Goal: Information Seeking & Learning: Find specific fact

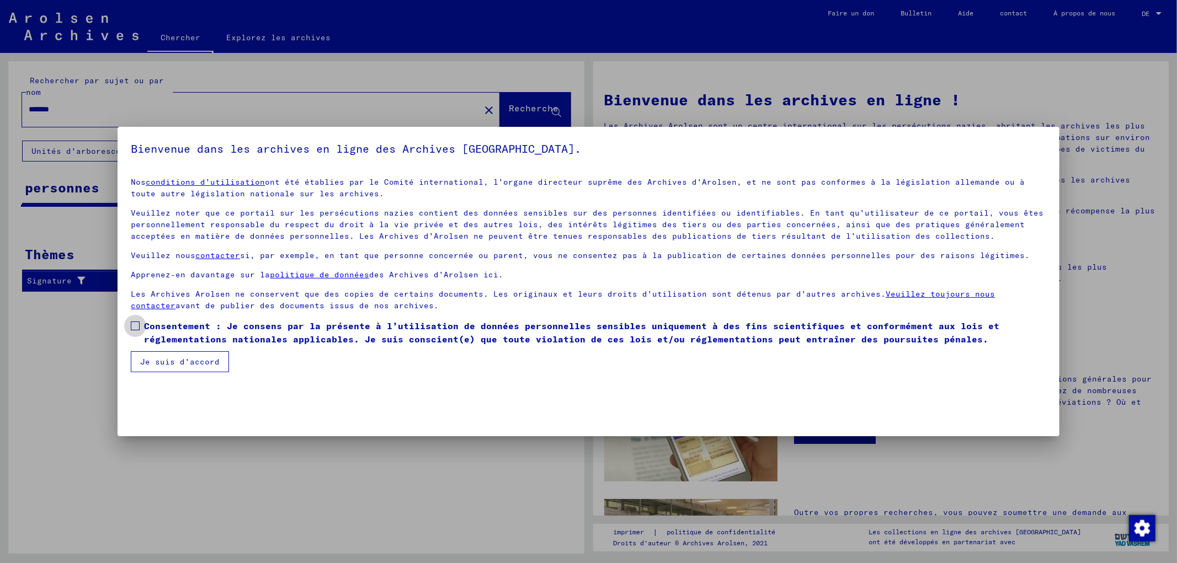
click at [153, 326] on font "Consentement : Je consens par la présente à l’utilisation de données personnell…" at bounding box center [571, 333] width 855 height 24
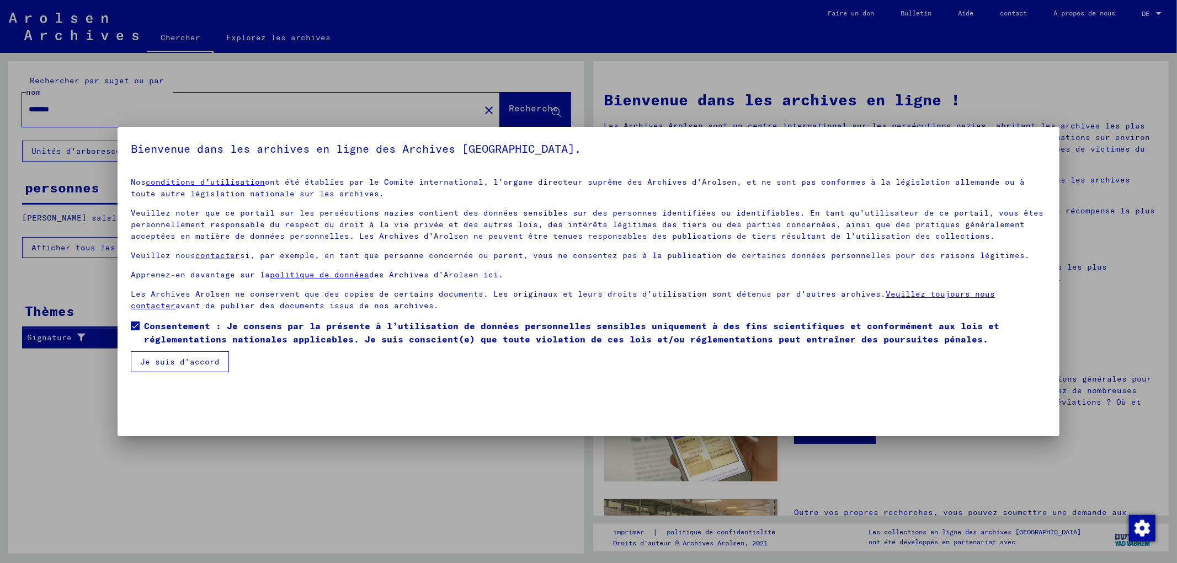
click at [182, 364] on font "Je suis d'accord" at bounding box center [179, 362] width 79 height 10
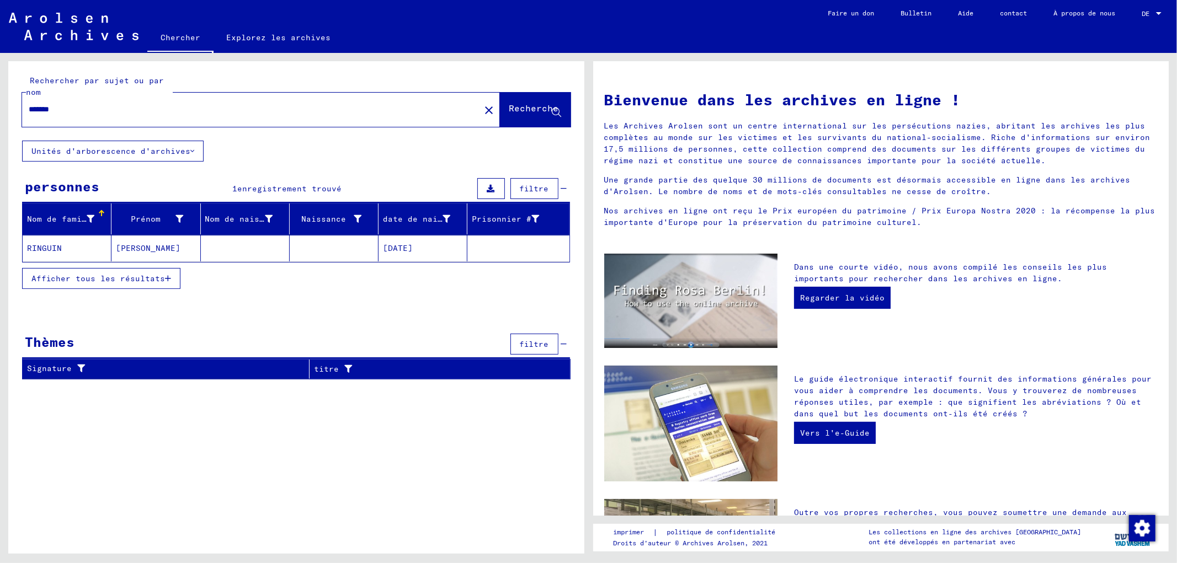
click at [155, 245] on mat-cell "[PERSON_NAME]" at bounding box center [155, 248] width 89 height 26
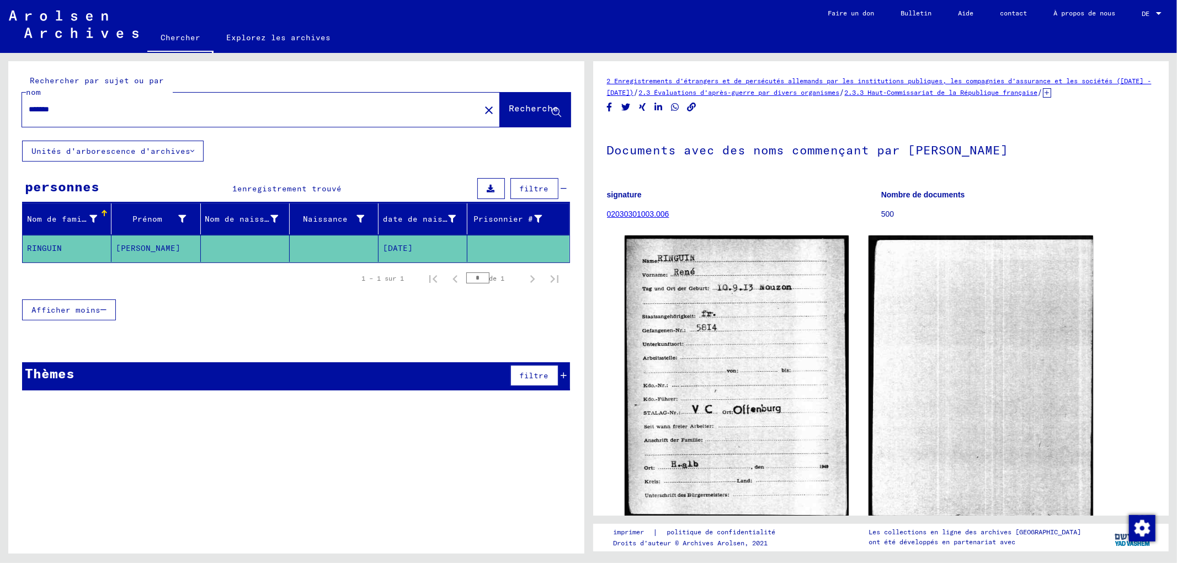
click at [478, 113] on button "close" at bounding box center [489, 110] width 22 height 22
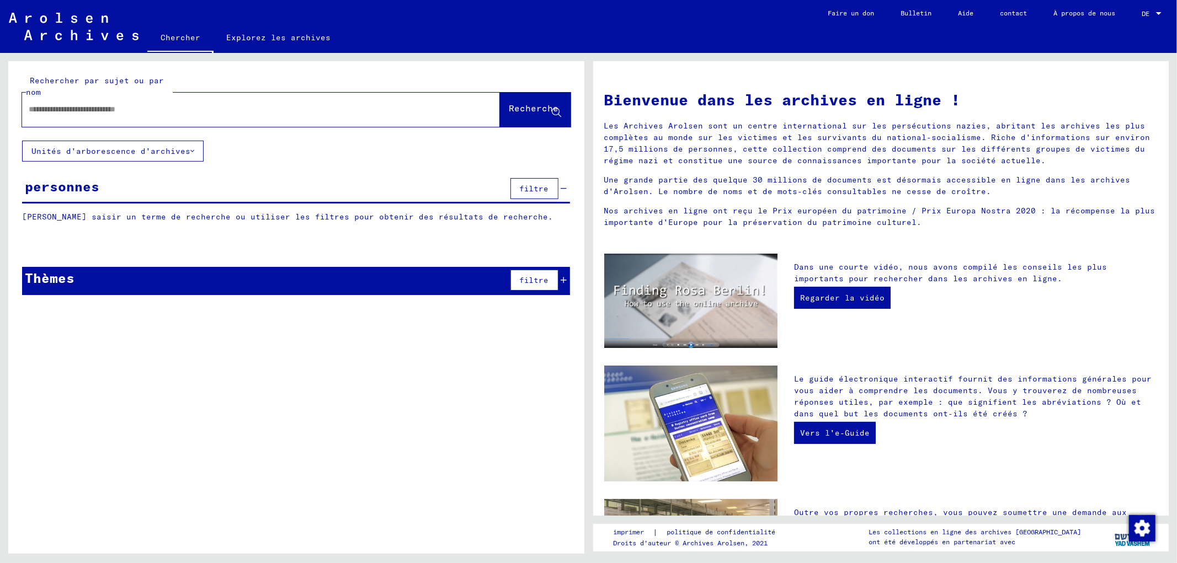
click at [375, 103] on div at bounding box center [244, 109] width 445 height 25
click at [375, 117] on div at bounding box center [244, 109] width 445 height 25
drag, startPoint x: 346, startPoint y: 126, endPoint x: 285, endPoint y: 106, distance: 64.2
click at [343, 127] on div "Rechercher par sujet ou par nom [PERSON_NAME]" at bounding box center [296, 100] width 576 height 79
click at [279, 106] on input "text" at bounding box center [248, 110] width 438 height 12
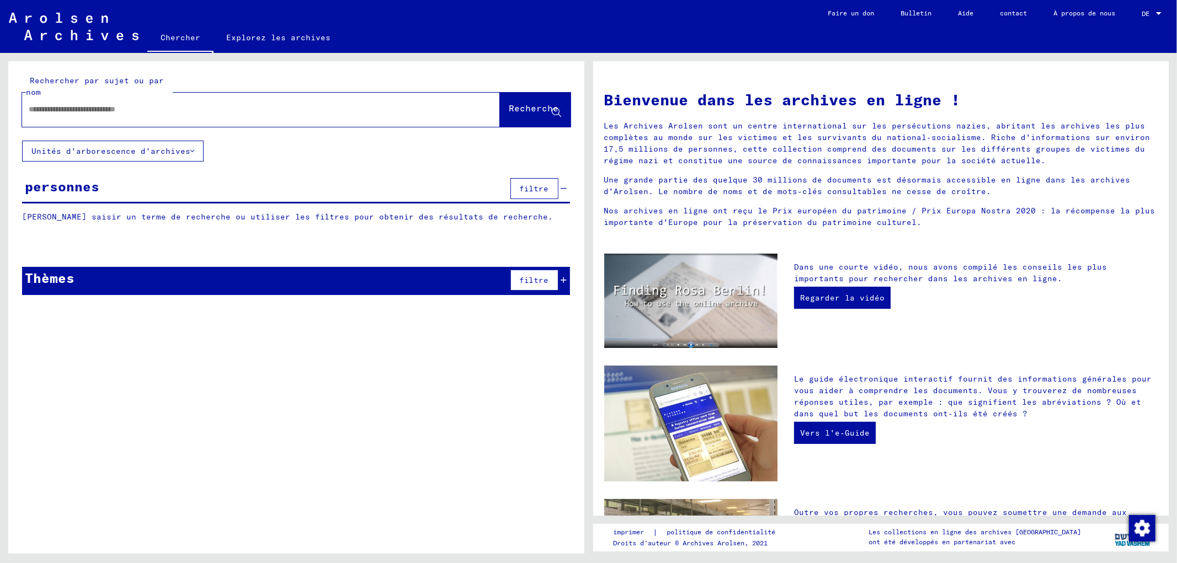
click at [282, 113] on input "text" at bounding box center [248, 110] width 438 height 12
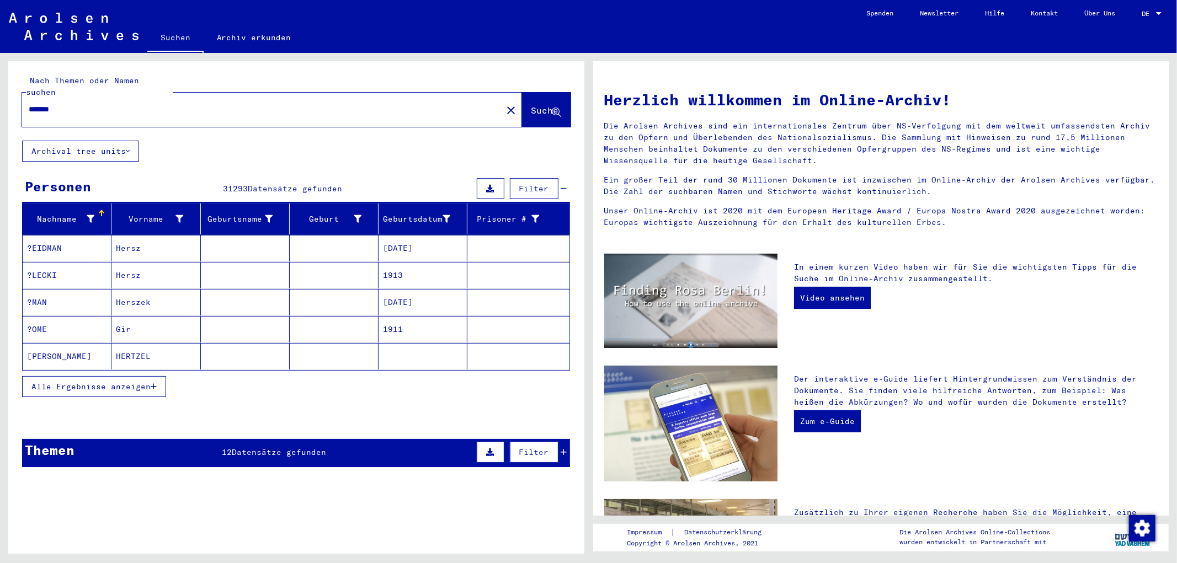
click at [255, 397] on div "Nachname Vorname Geburtsname Geburt‏ Geburtsdatum Prisoner # ?[PERSON_NAME] [DA…" at bounding box center [296, 308] width 576 height 208
click at [131, 382] on span "Alle Ergebnisse anzeigen" at bounding box center [90, 387] width 119 height 10
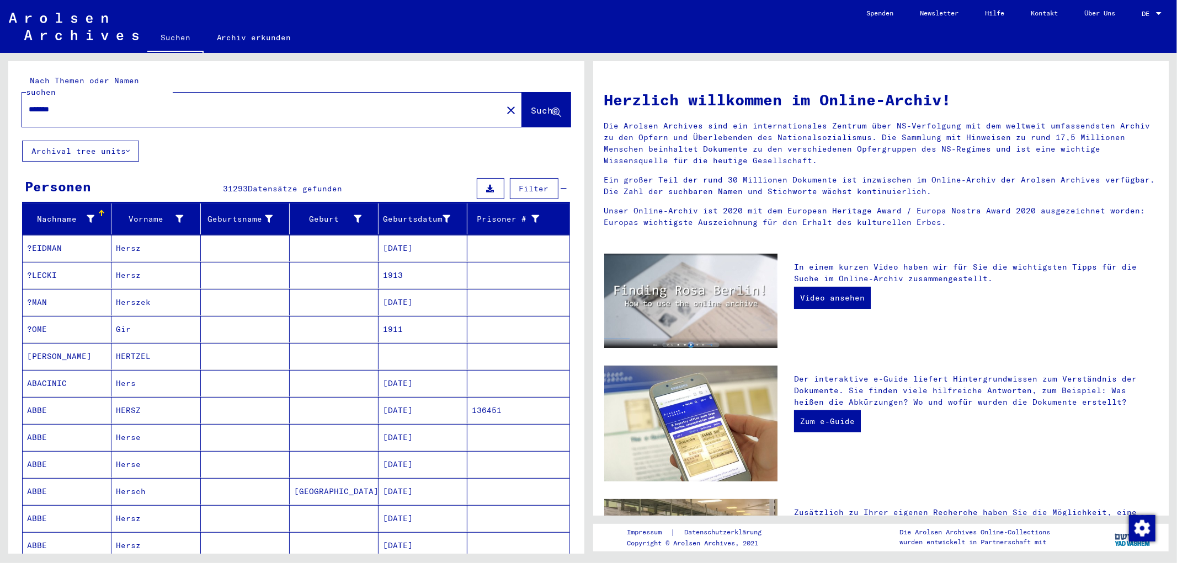
click at [167, 104] on input "*******" at bounding box center [259, 110] width 460 height 12
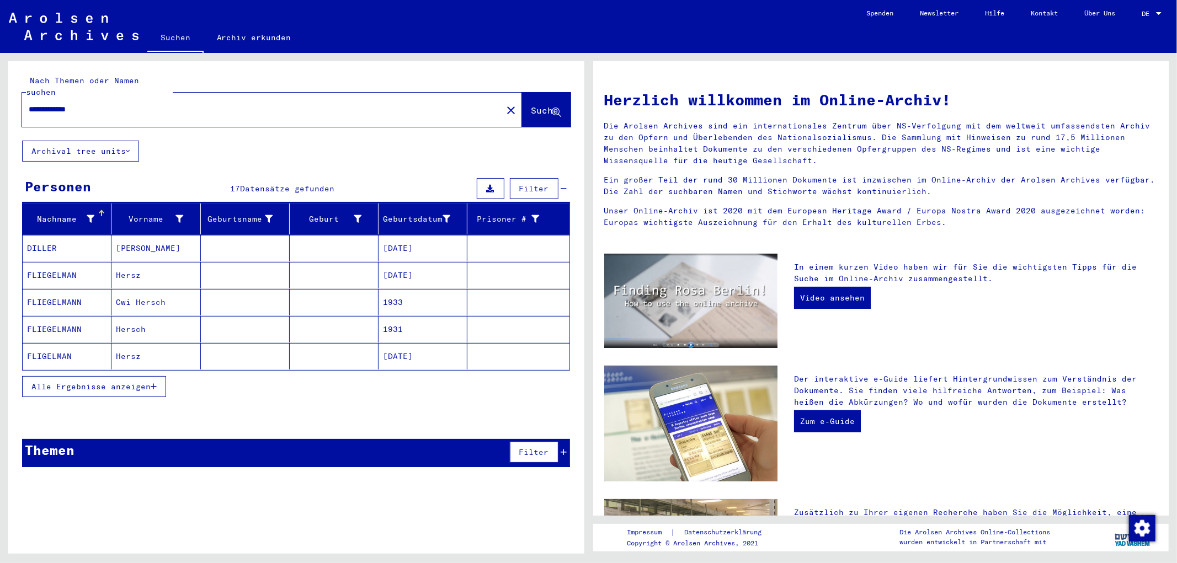
click at [126, 380] on button "Alle Ergebnisse anzeigen" at bounding box center [94, 386] width 144 height 21
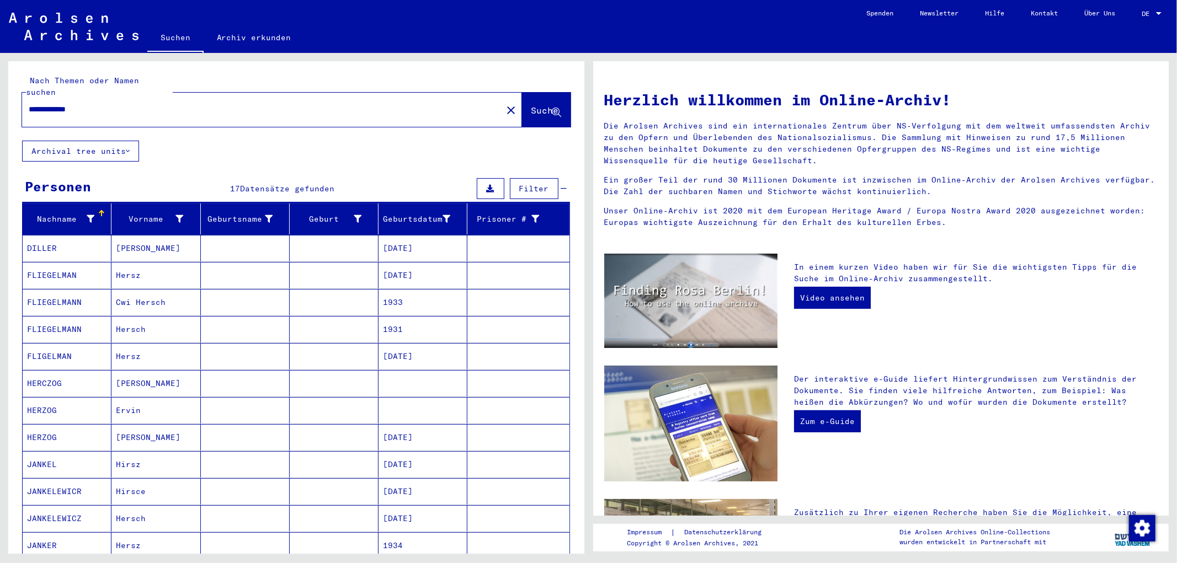
click at [157, 400] on mat-cell "Ervin" at bounding box center [155, 410] width 89 height 26
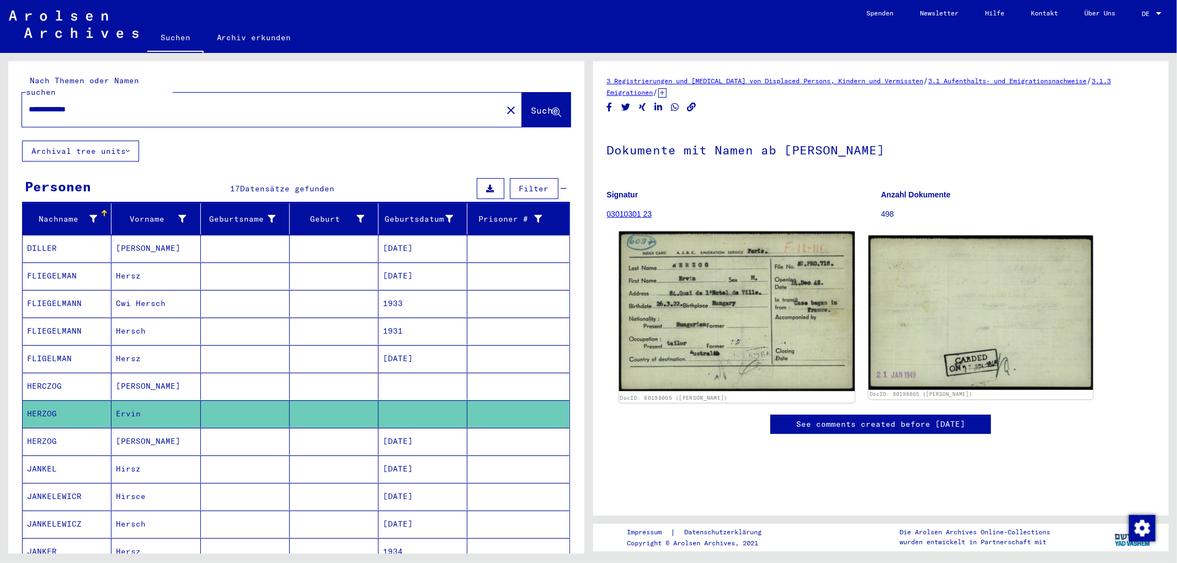
click at [763, 330] on img at bounding box center [736, 312] width 236 height 160
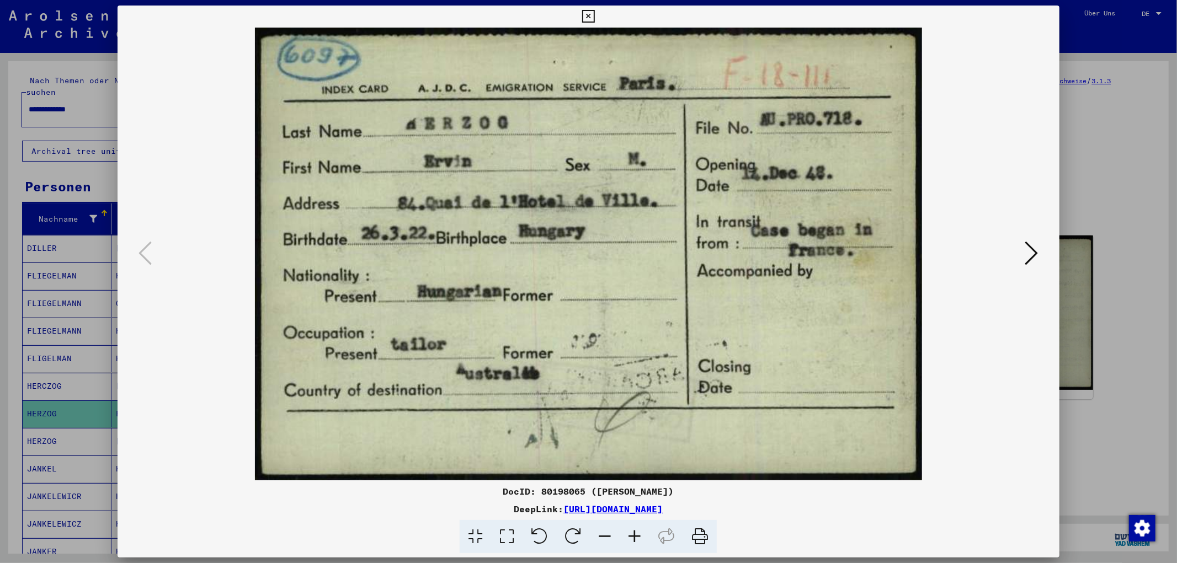
click at [1072, 142] on div at bounding box center [588, 281] width 1177 height 563
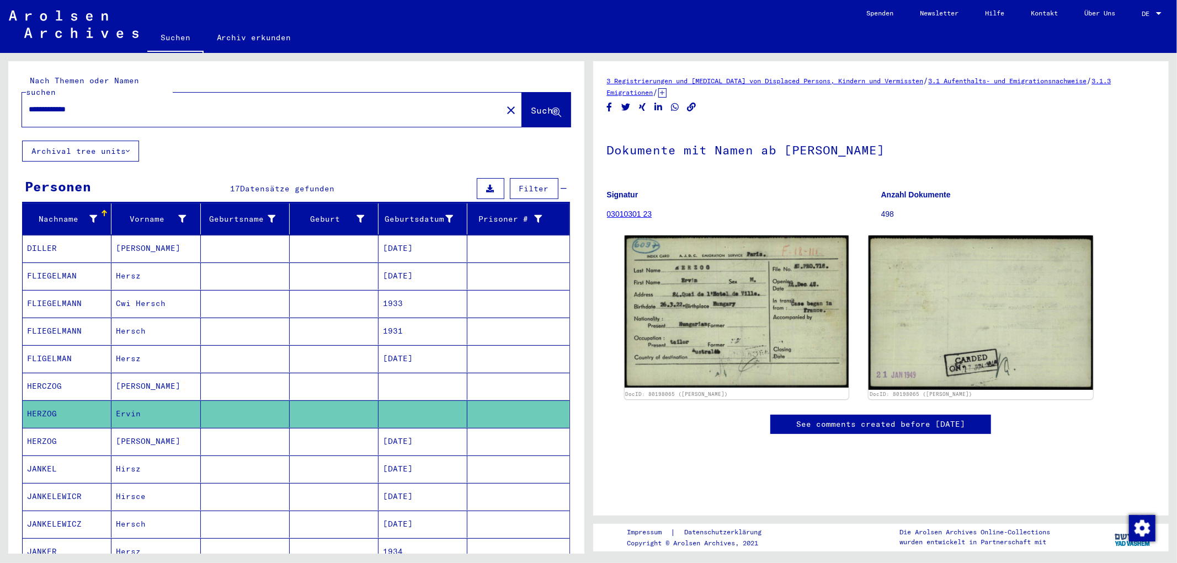
click at [161, 432] on mat-cell "[PERSON_NAME]" at bounding box center [155, 441] width 89 height 27
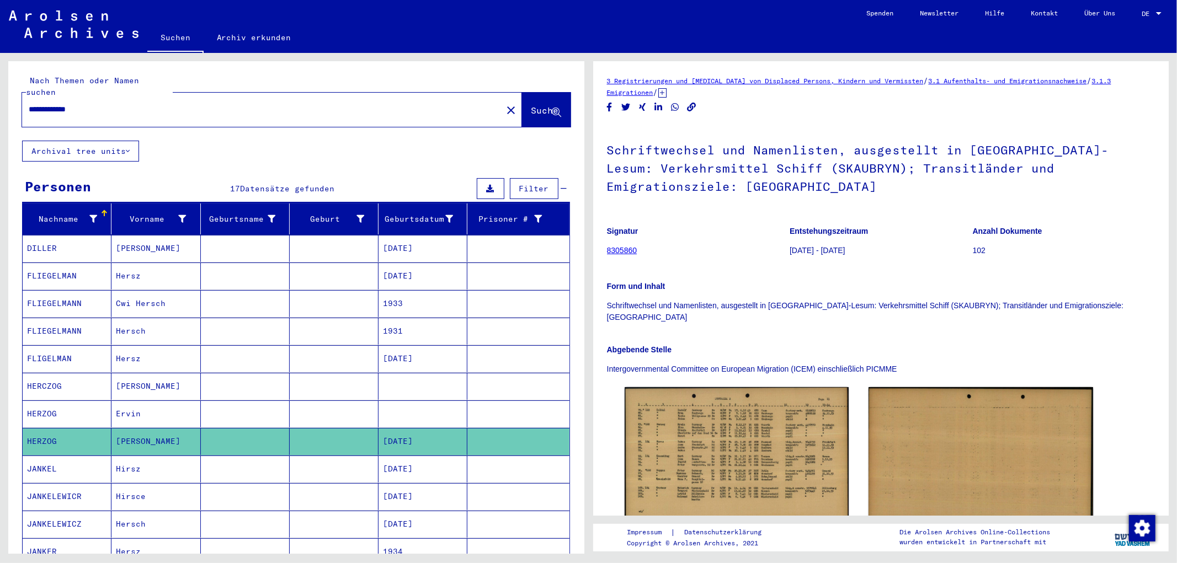
click at [156, 382] on mat-cell "[PERSON_NAME]" at bounding box center [155, 386] width 89 height 27
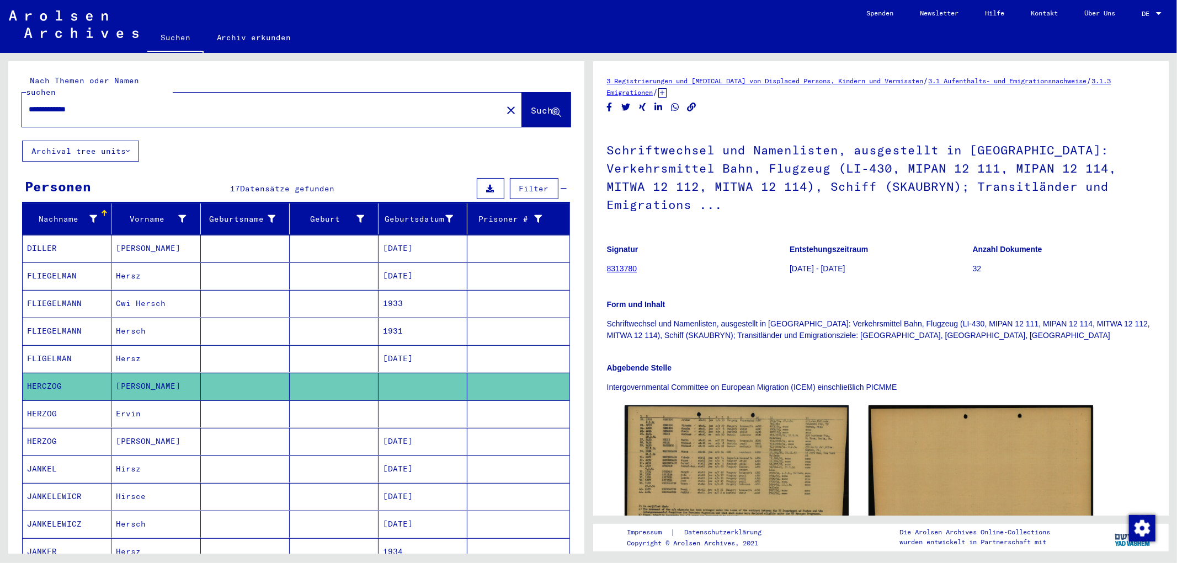
drag, startPoint x: 68, startPoint y: 98, endPoint x: 141, endPoint y: 100, distance: 72.8
click at [141, 104] on input "**********" at bounding box center [262, 110] width 467 height 12
type input "**********"
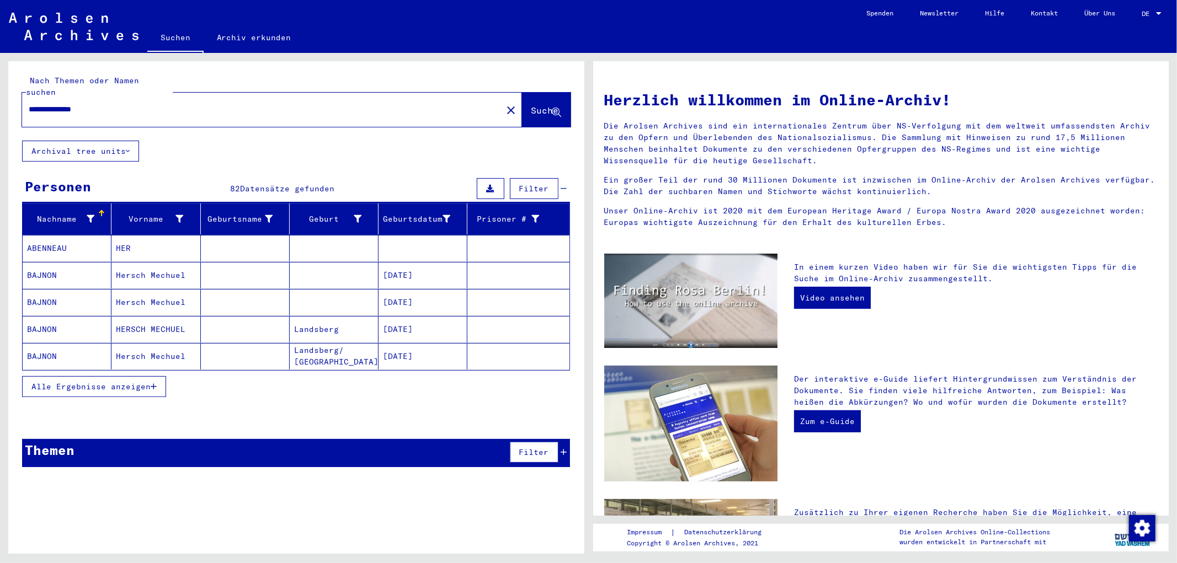
click at [145, 382] on span "Alle Ergebnisse anzeigen" at bounding box center [90, 387] width 119 height 10
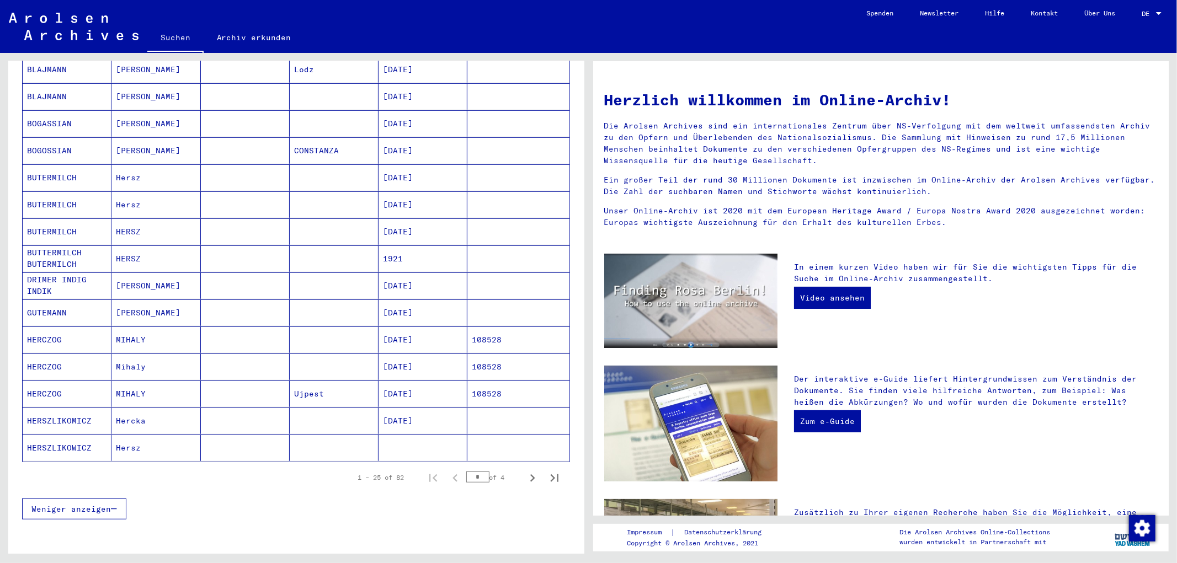
scroll to position [487, 0]
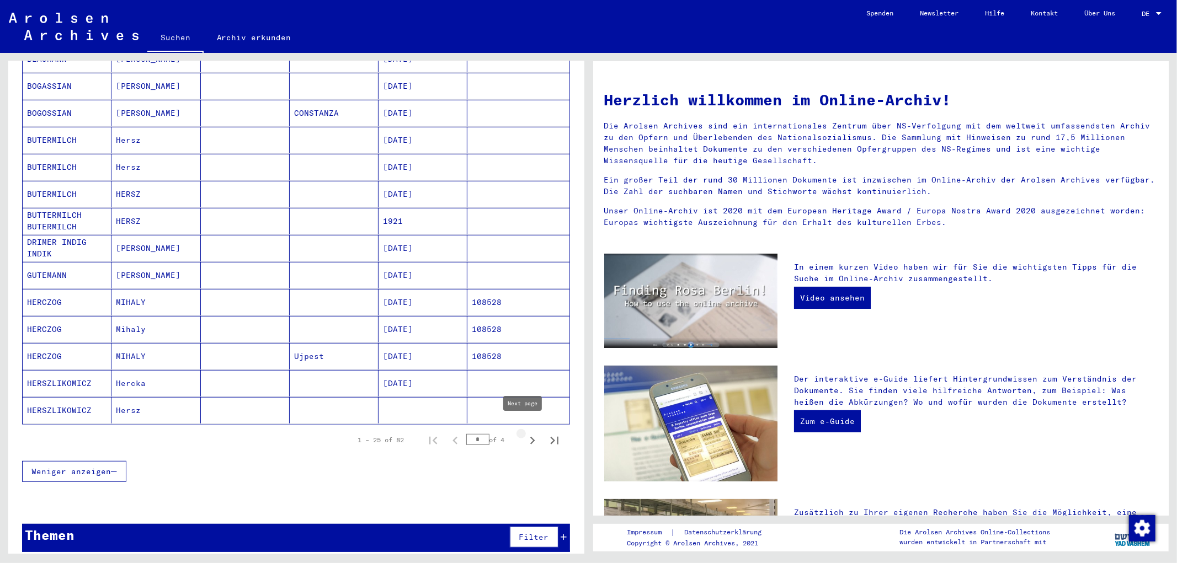
click at [525, 433] on icon "Next page" at bounding box center [532, 440] width 15 height 15
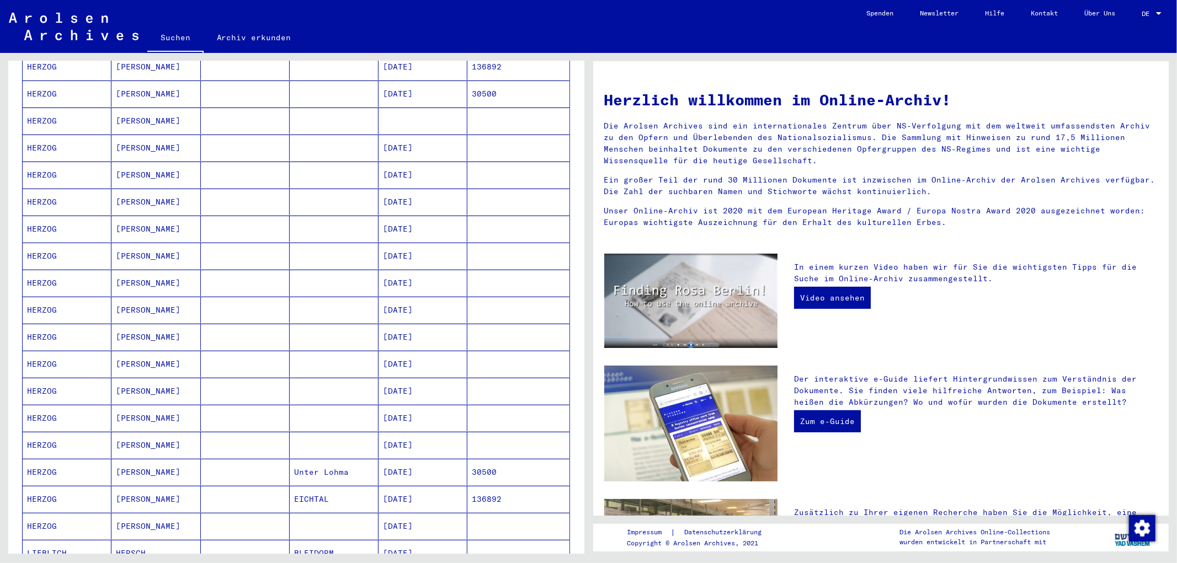
scroll to position [241, 0]
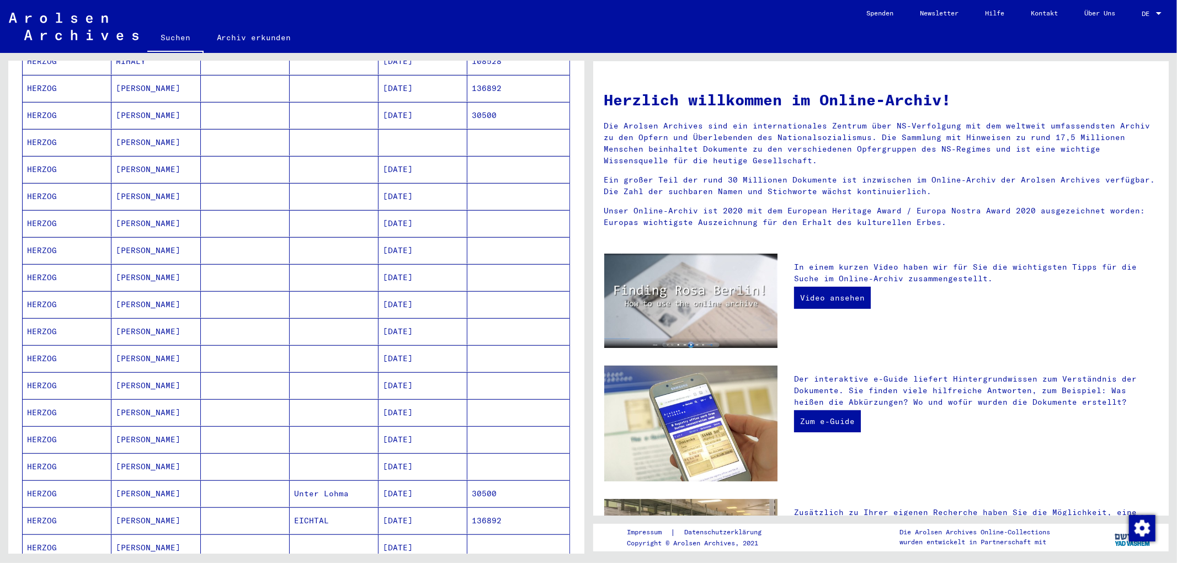
click at [54, 185] on mat-cell "HERZOG" at bounding box center [67, 196] width 89 height 26
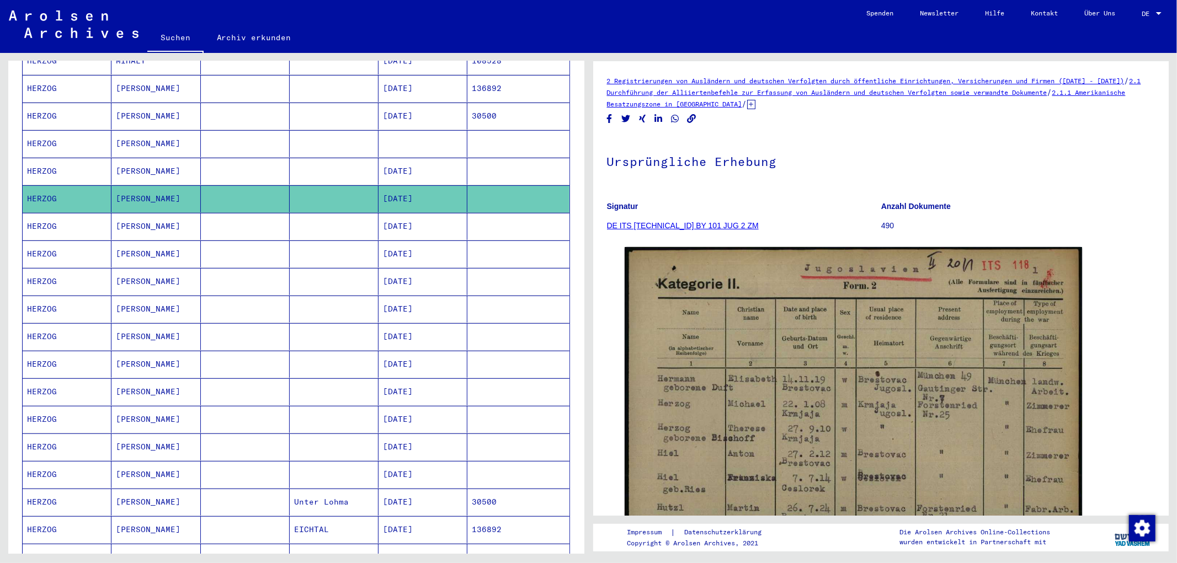
click at [52, 213] on mat-cell "HERZOG" at bounding box center [67, 226] width 89 height 27
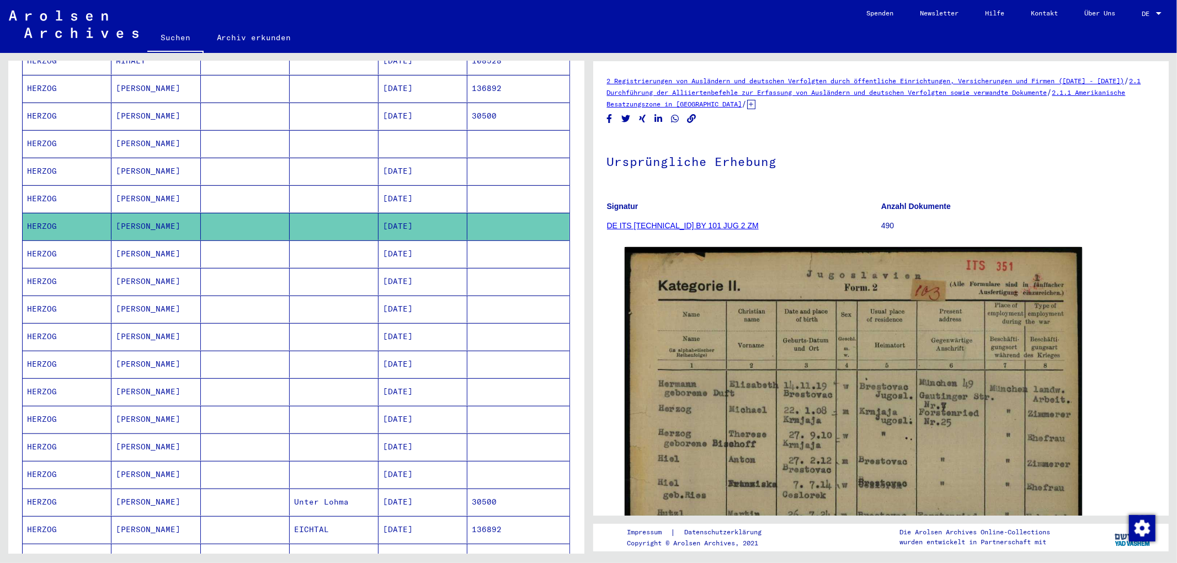
click at [58, 241] on mat-cell "HERZOG" at bounding box center [67, 254] width 89 height 27
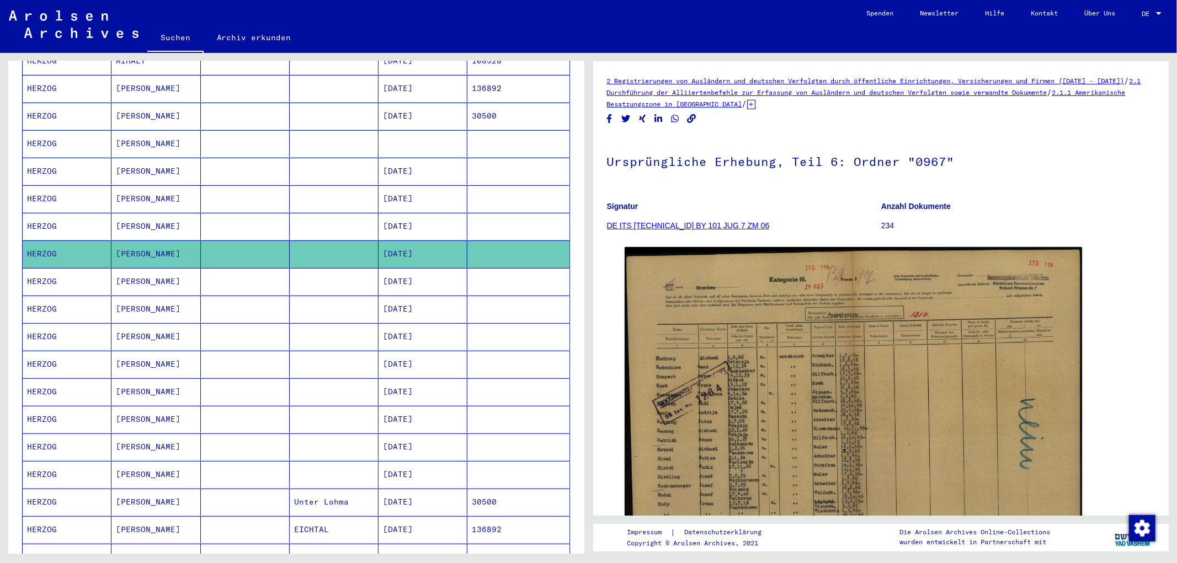
click at [67, 271] on mat-cell "HERZOG" at bounding box center [67, 281] width 89 height 27
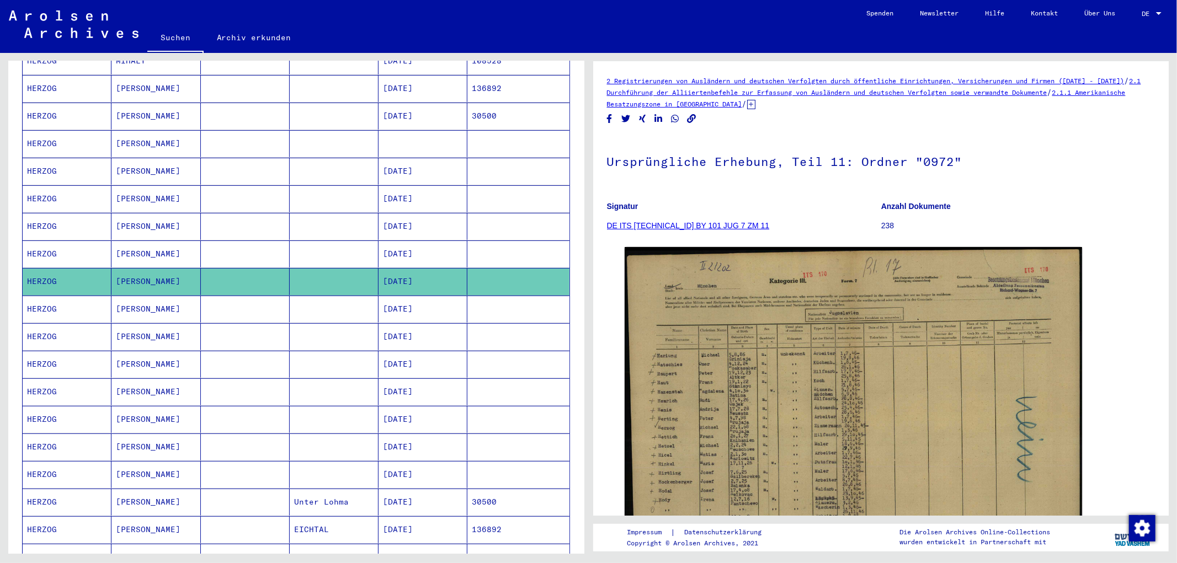
click at [73, 326] on mat-cell "HERZOG" at bounding box center [67, 336] width 89 height 27
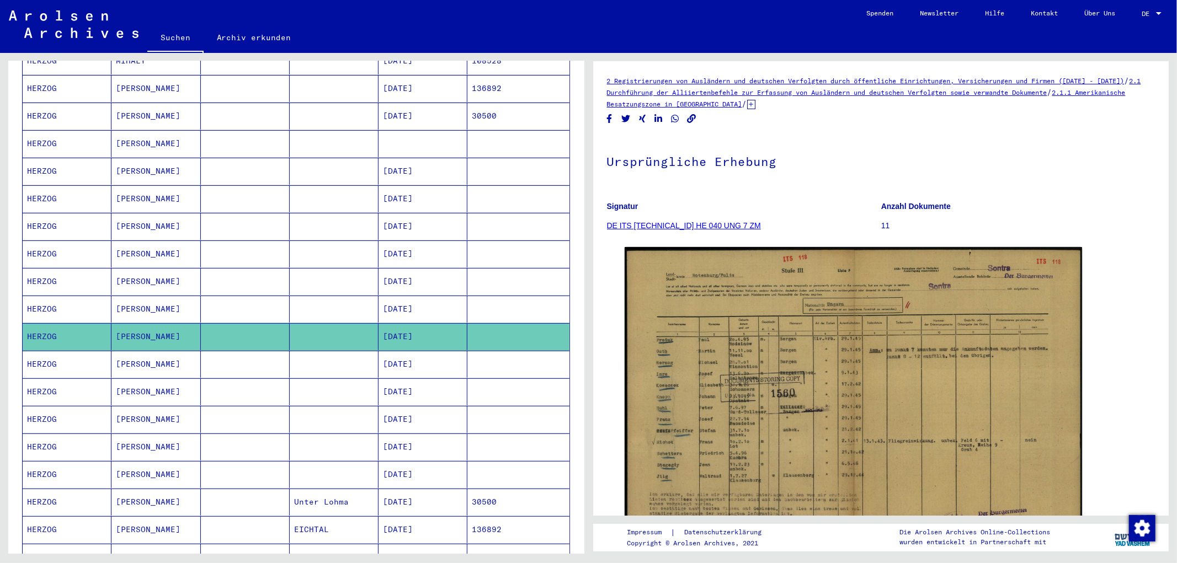
click at [68, 356] on mat-cell "HERZOG" at bounding box center [67, 364] width 89 height 27
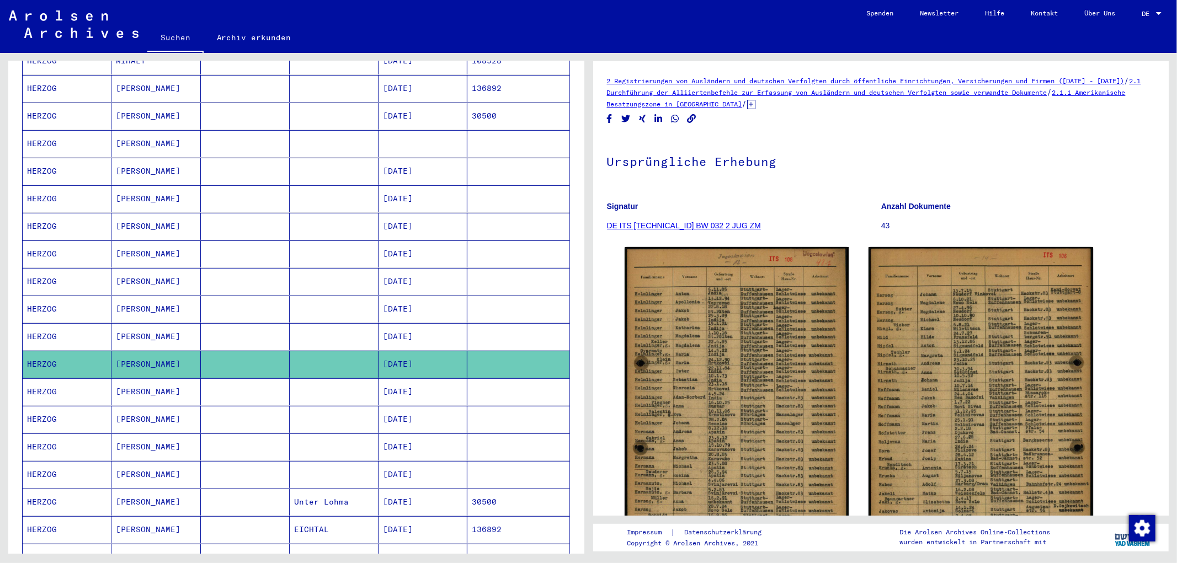
click at [87, 383] on mat-cell "HERZOG" at bounding box center [67, 391] width 89 height 27
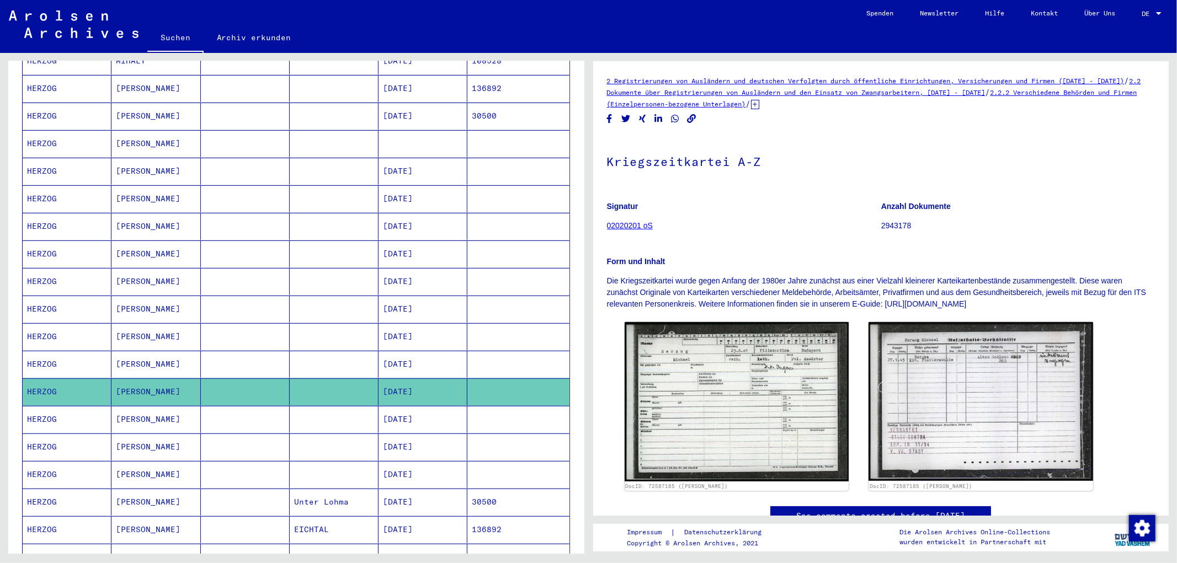
click at [74, 415] on mat-cell "HERZOG" at bounding box center [67, 419] width 89 height 27
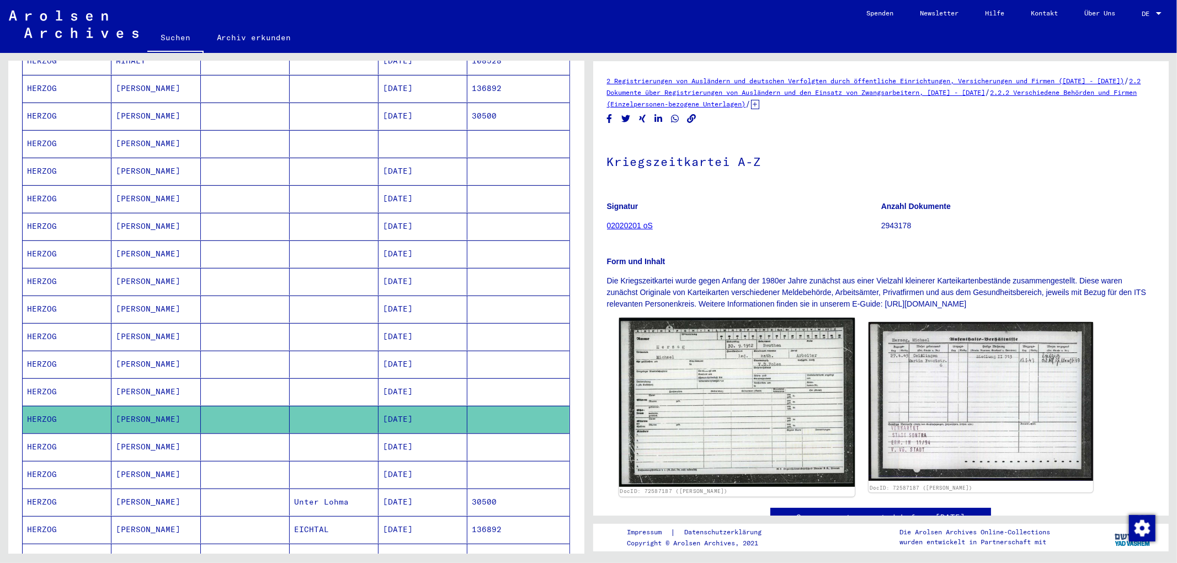
click at [752, 392] on img at bounding box center [736, 402] width 236 height 169
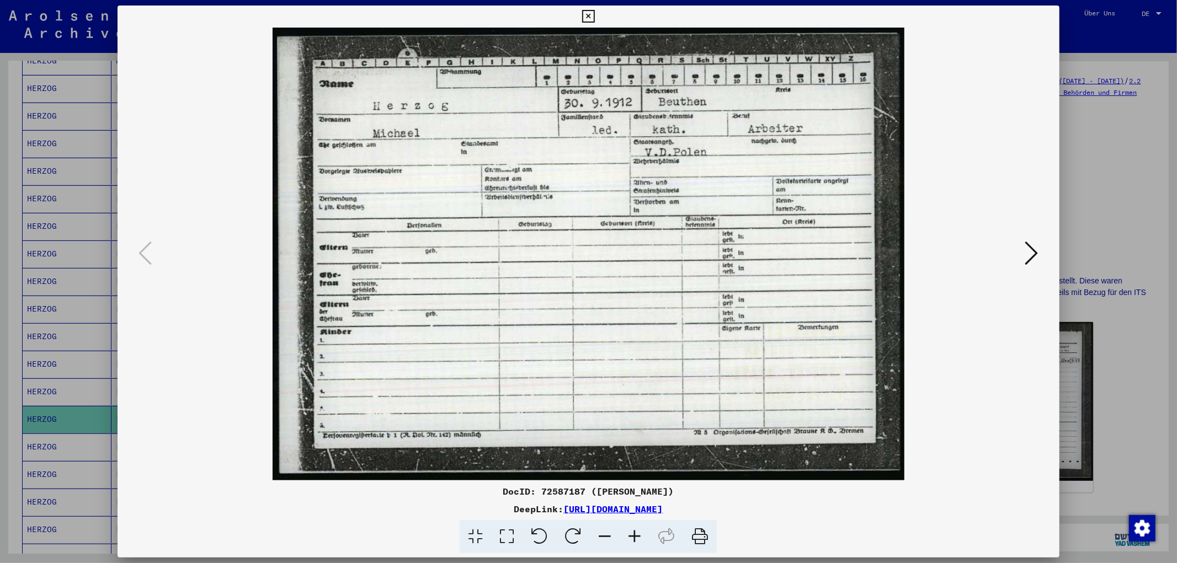
click at [1108, 207] on div at bounding box center [588, 281] width 1177 height 563
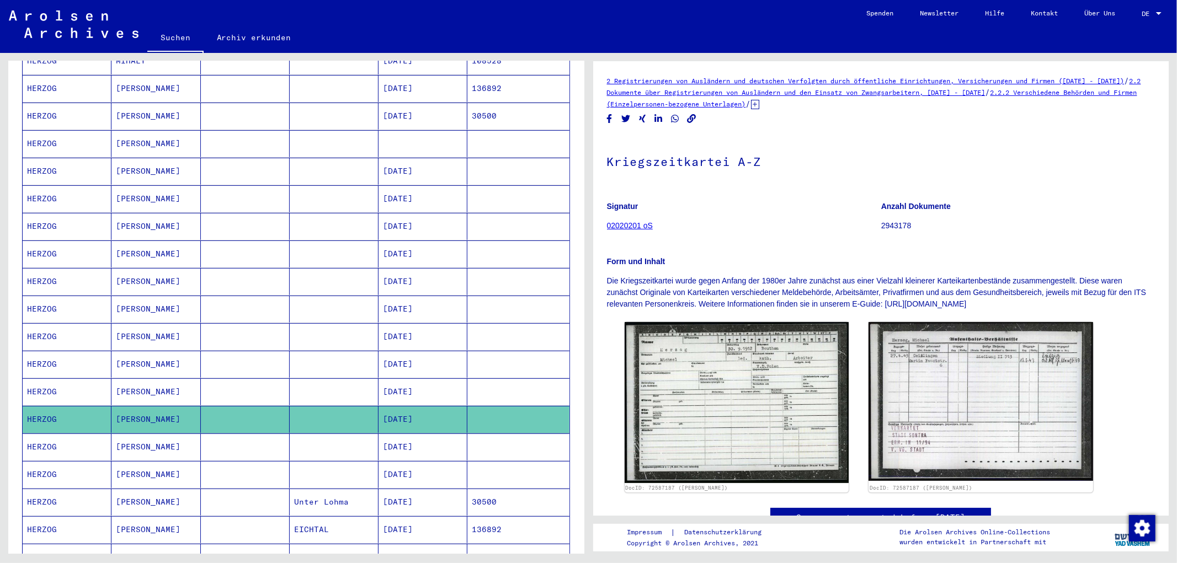
click at [201, 494] on mat-cell at bounding box center [245, 502] width 89 height 27
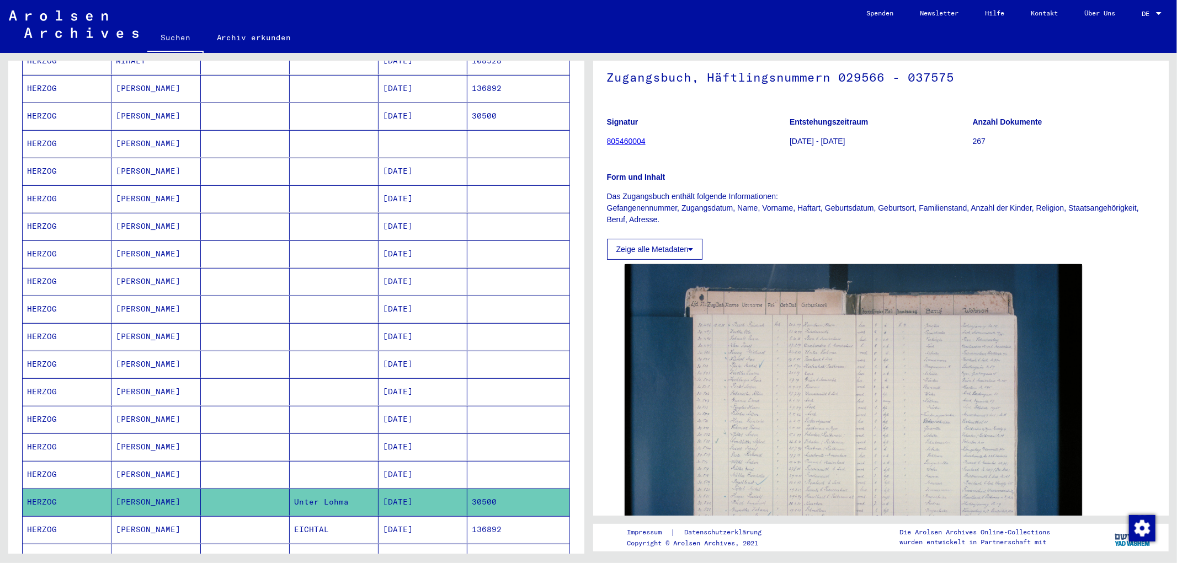
scroll to position [122, 0]
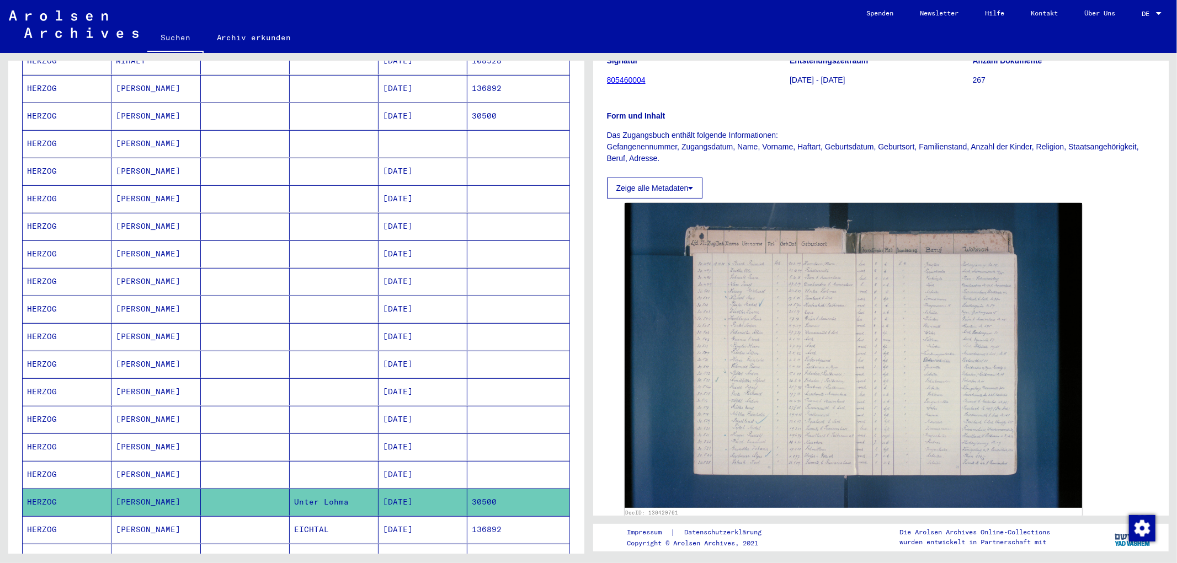
click at [172, 519] on mat-cell "[PERSON_NAME]" at bounding box center [155, 529] width 89 height 27
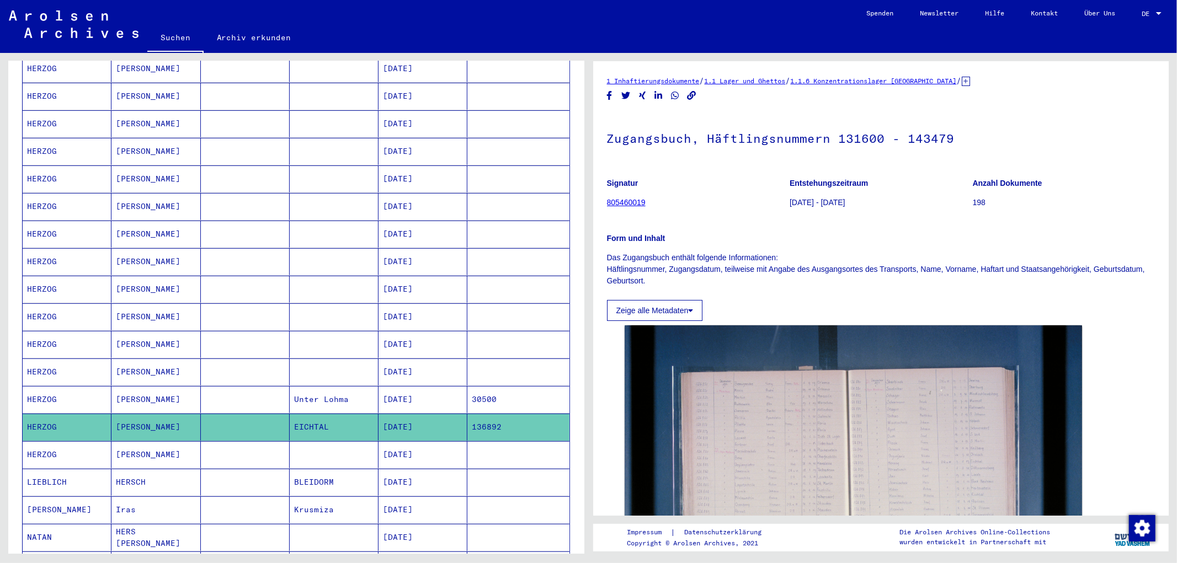
scroll to position [365, 0]
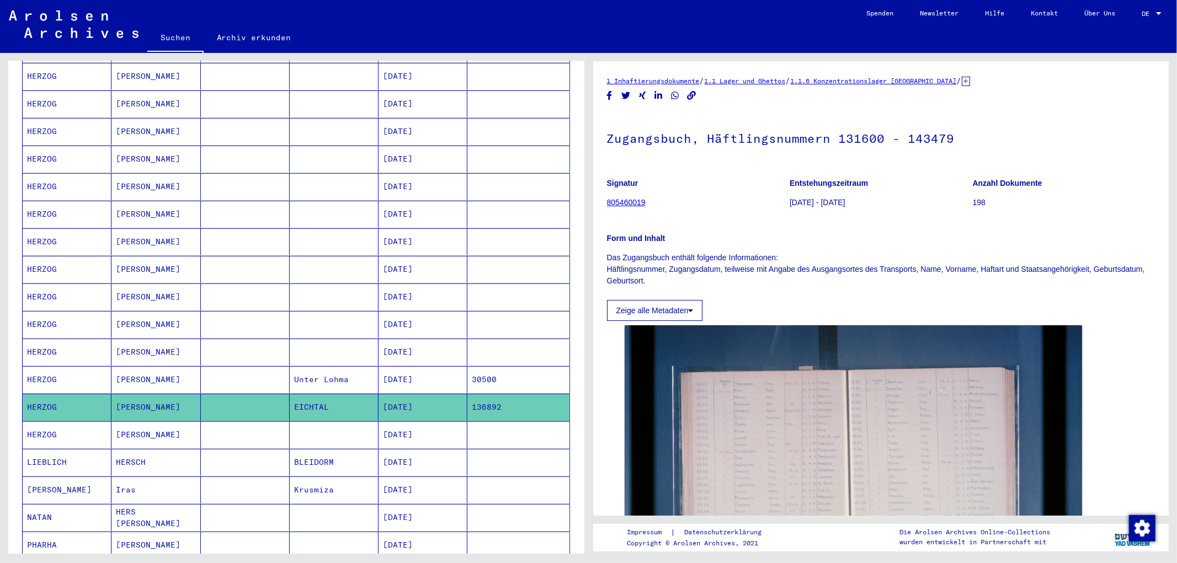
click at [196, 429] on mat-cell "[PERSON_NAME]" at bounding box center [155, 434] width 89 height 27
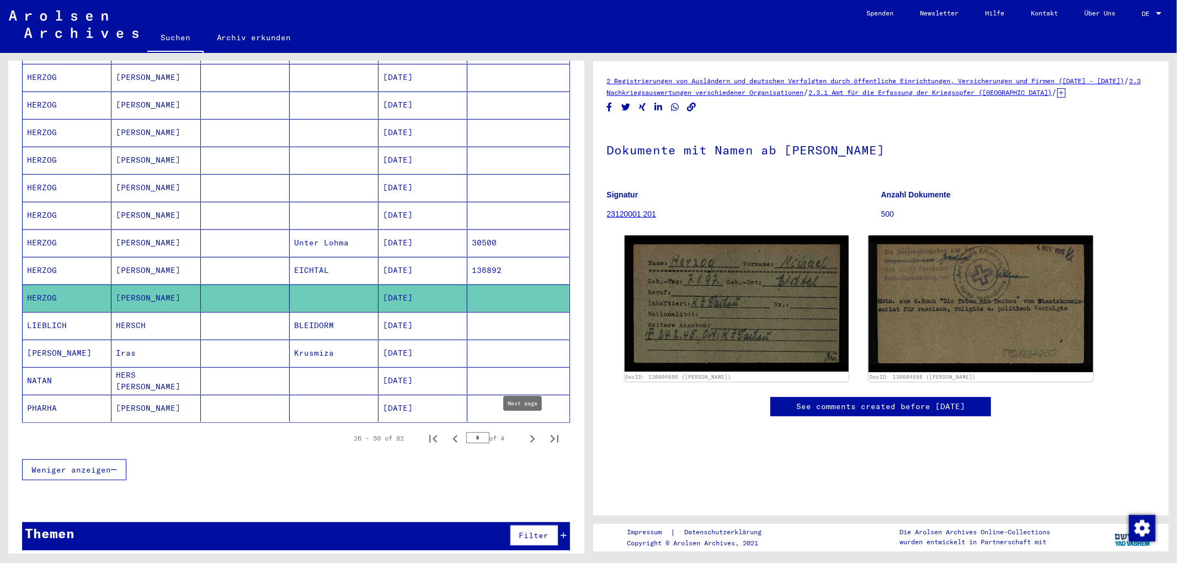
click at [525, 433] on icon "Next page" at bounding box center [532, 438] width 15 height 15
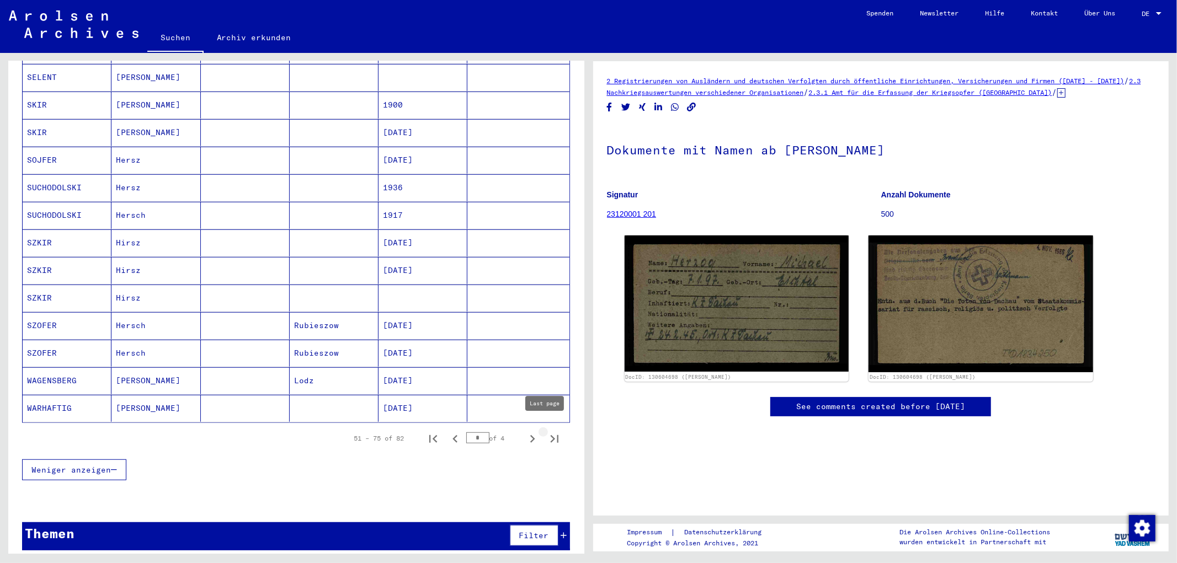
click at [547, 431] on icon "Last page" at bounding box center [554, 438] width 15 height 15
type input "*"
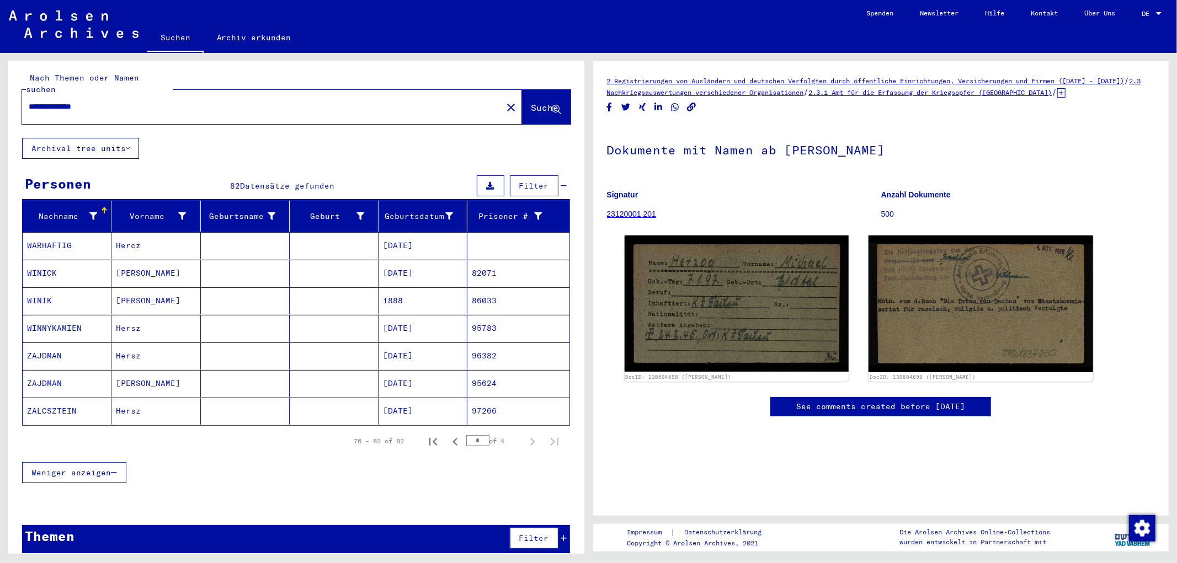
drag, startPoint x: 105, startPoint y: 98, endPoint x: 15, endPoint y: 95, distance: 89.9
click at [15, 95] on div "**********" at bounding box center [296, 97] width 576 height 79
paste input "text"
click at [522, 90] on button "Suche" at bounding box center [546, 107] width 49 height 34
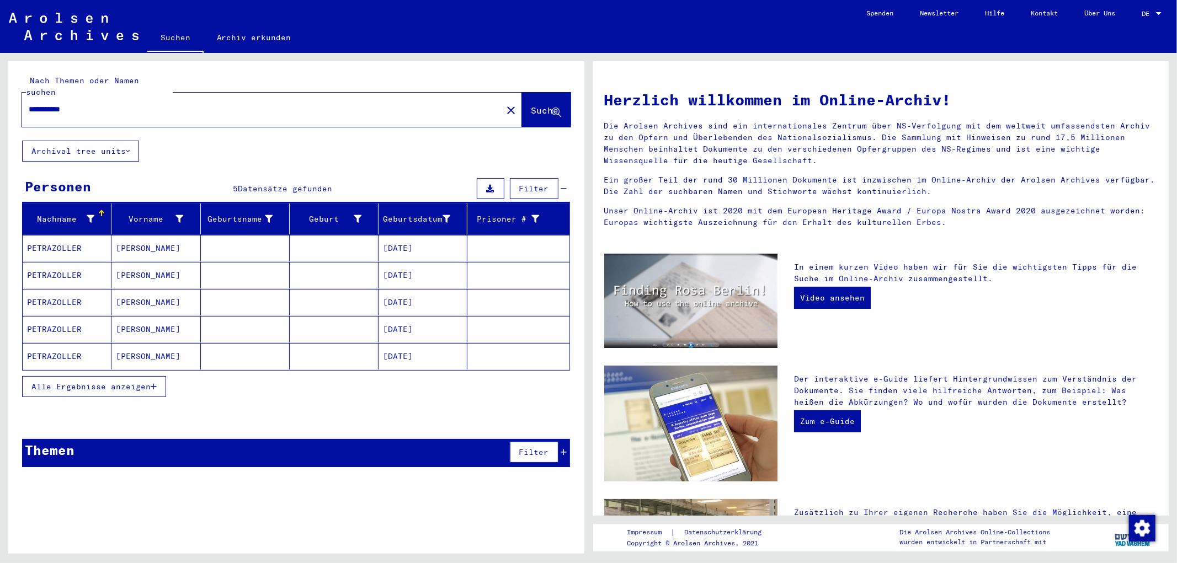
click at [239, 239] on mat-cell at bounding box center [245, 248] width 89 height 26
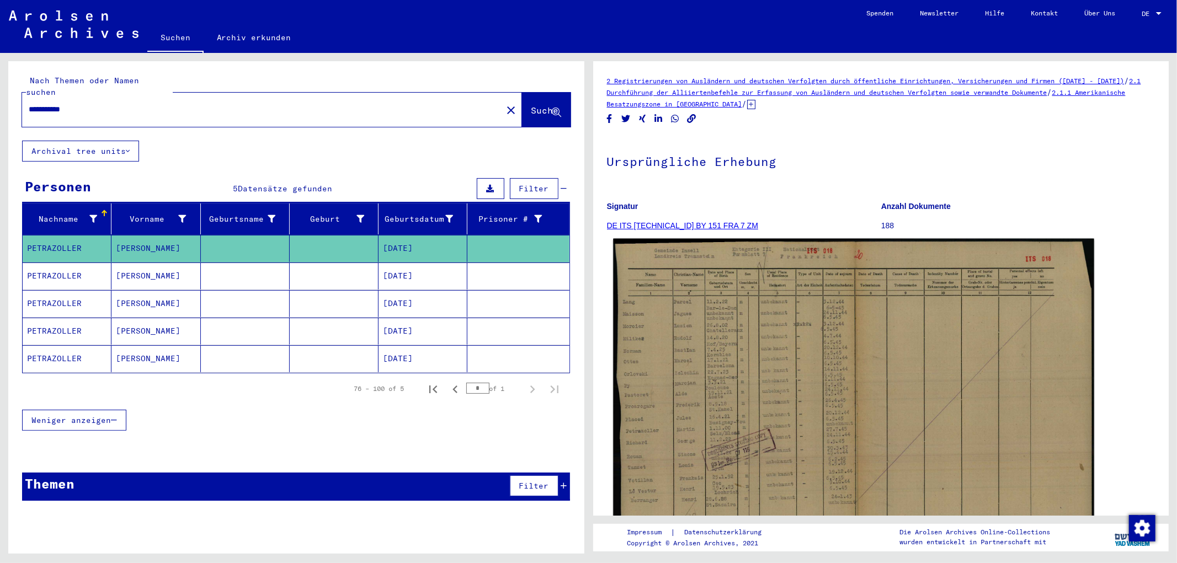
click at [837, 343] on img at bounding box center [853, 413] width 480 height 348
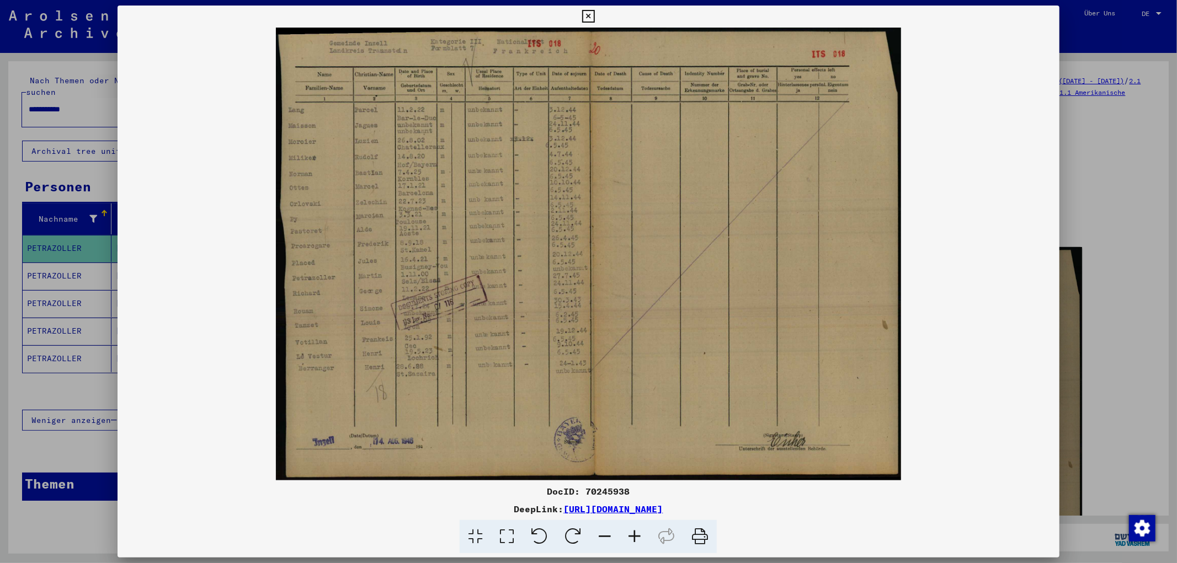
click at [387, 325] on img at bounding box center [587, 254] width 941 height 453
click at [499, 535] on icon at bounding box center [506, 537] width 31 height 34
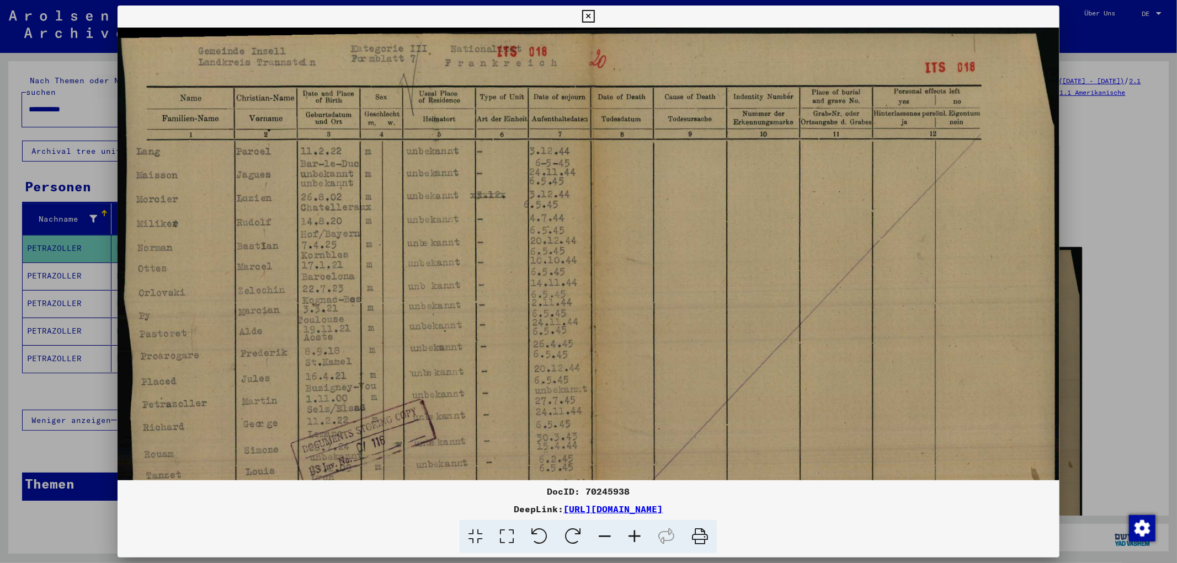
click at [1062, 190] on div at bounding box center [588, 281] width 1177 height 563
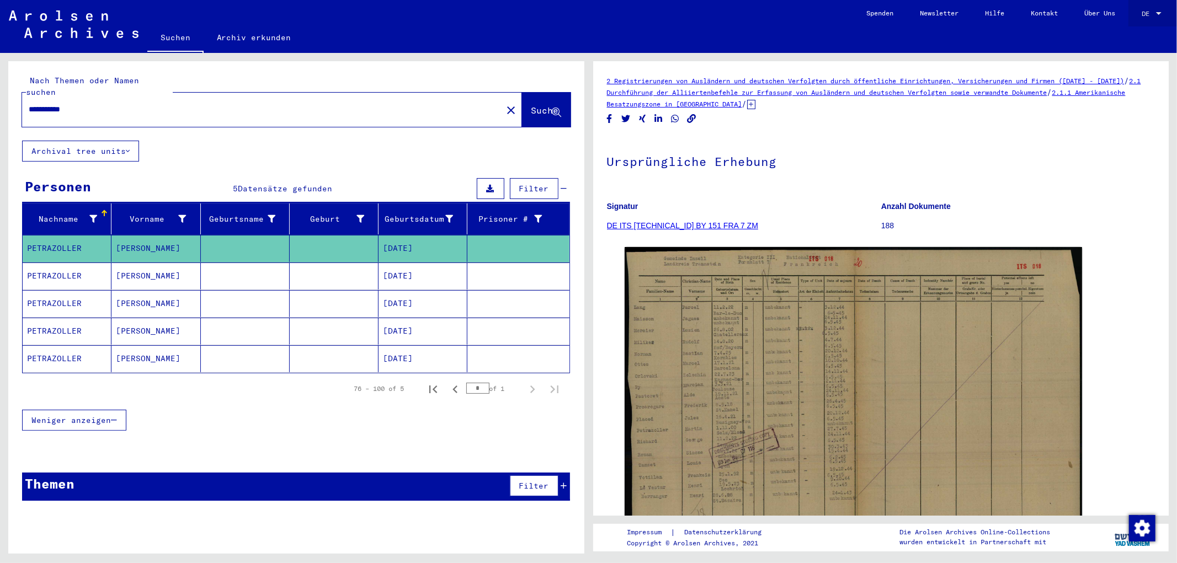
click at [1158, 14] on div at bounding box center [1159, 13] width 6 height 3
click at [1137, 20] on span "English" at bounding box center [1130, 19] width 27 height 8
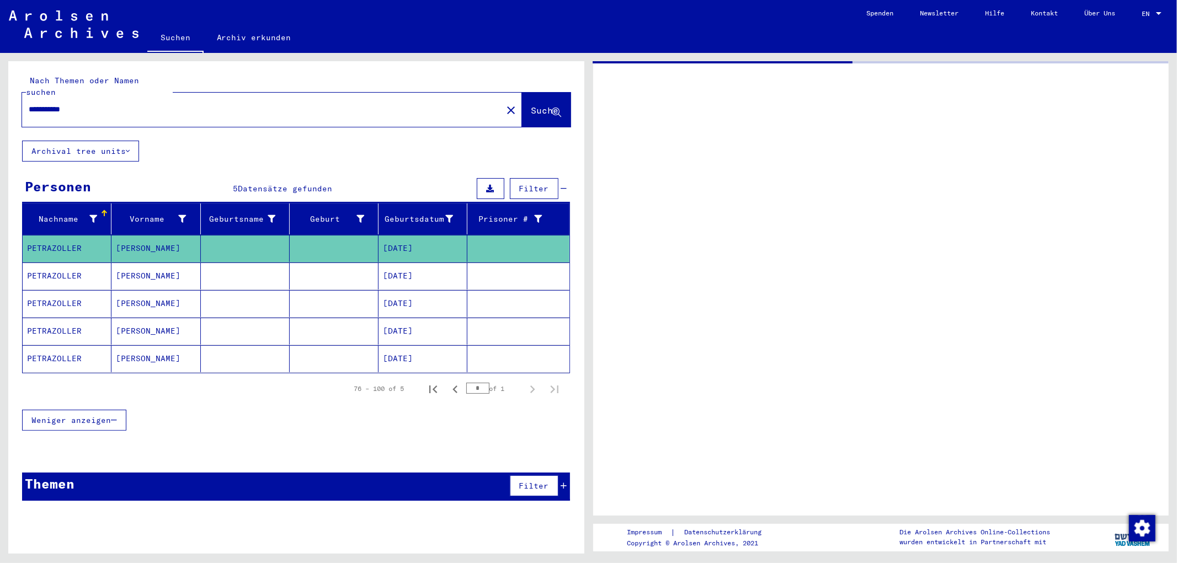
type input "********"
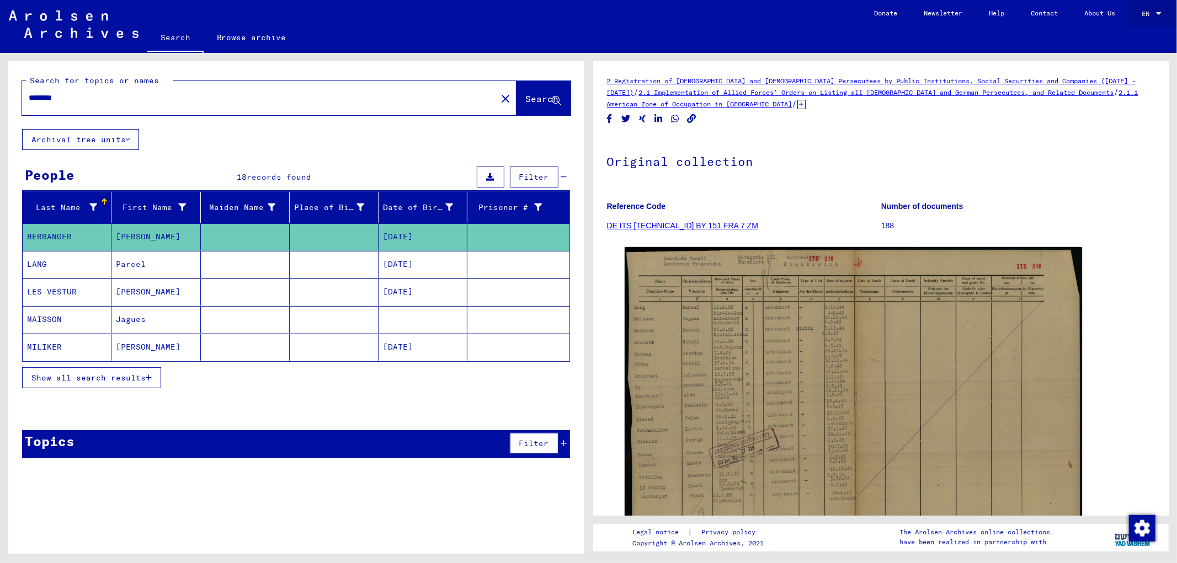
click at [1144, 12] on mat-select-trigger "EN" at bounding box center [1145, 13] width 8 height 8
click at [1141, 40] on span "Deutsch" at bounding box center [1130, 39] width 27 height 8
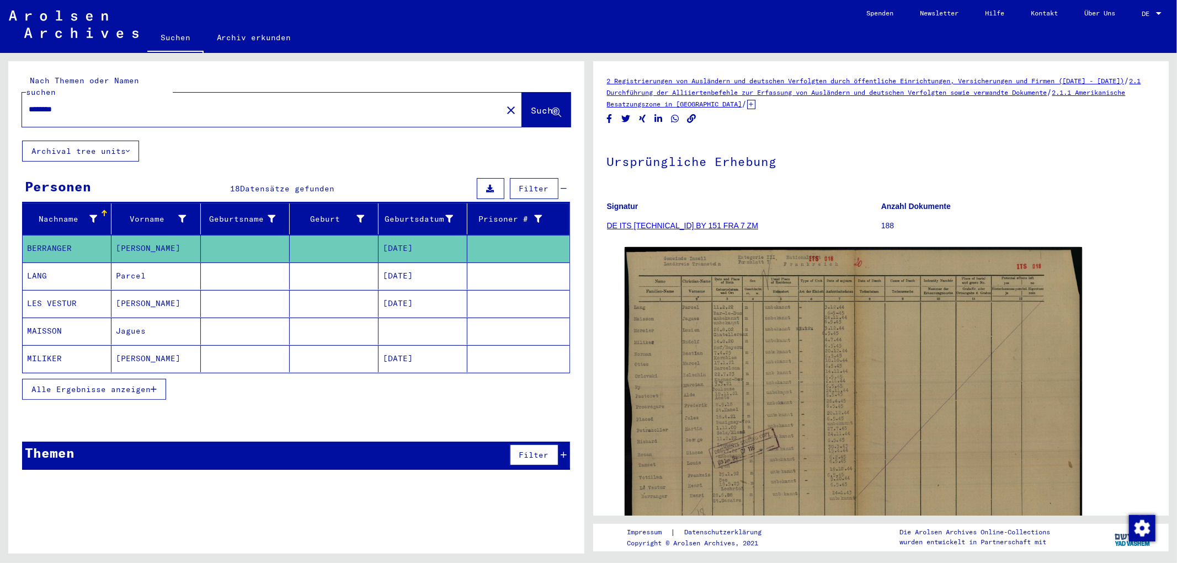
click at [221, 108] on div "********" at bounding box center [258, 109] width 473 height 25
click at [327, 104] on input "********" at bounding box center [262, 110] width 467 height 12
click at [504, 104] on mat-icon "close" at bounding box center [510, 110] width 13 height 13
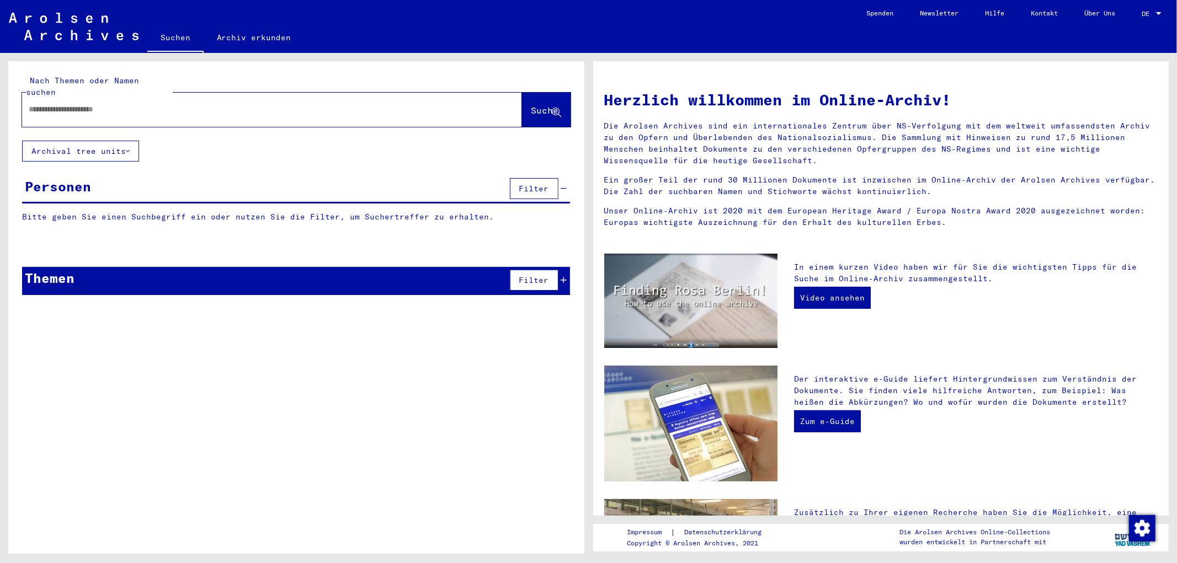
click at [269, 104] on input "text" at bounding box center [259, 110] width 460 height 12
paste input "**********"
type input "**********"
click at [531, 105] on span "Suche" at bounding box center [545, 110] width 28 height 11
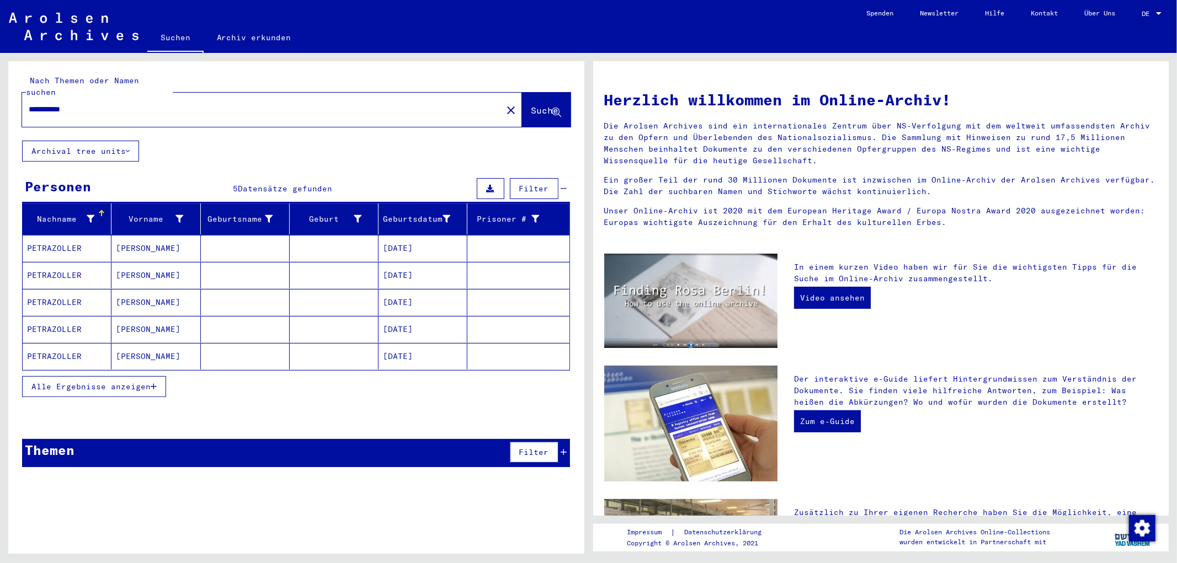
click at [151, 267] on mat-cell "[PERSON_NAME]" at bounding box center [155, 275] width 89 height 26
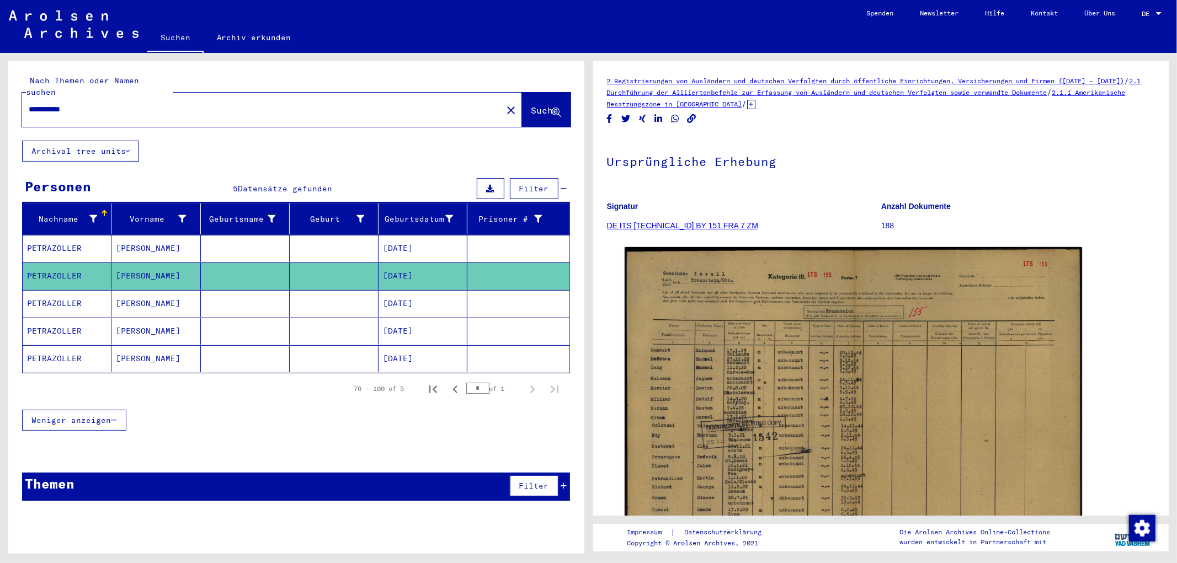
click at [145, 295] on mat-cell "[PERSON_NAME]" at bounding box center [155, 303] width 89 height 27
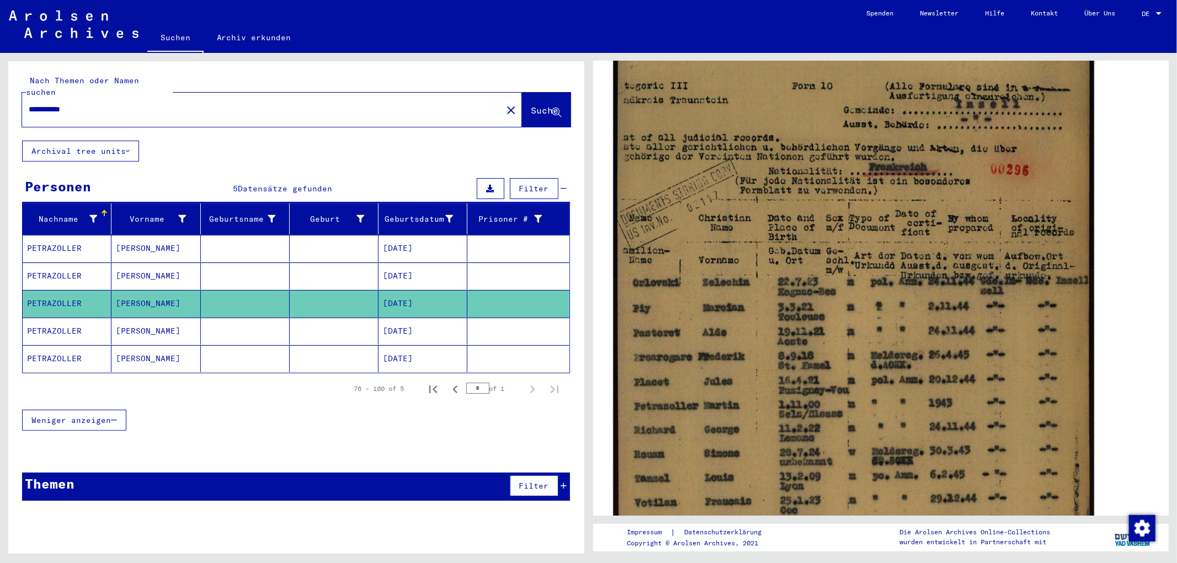
scroll to position [245, 0]
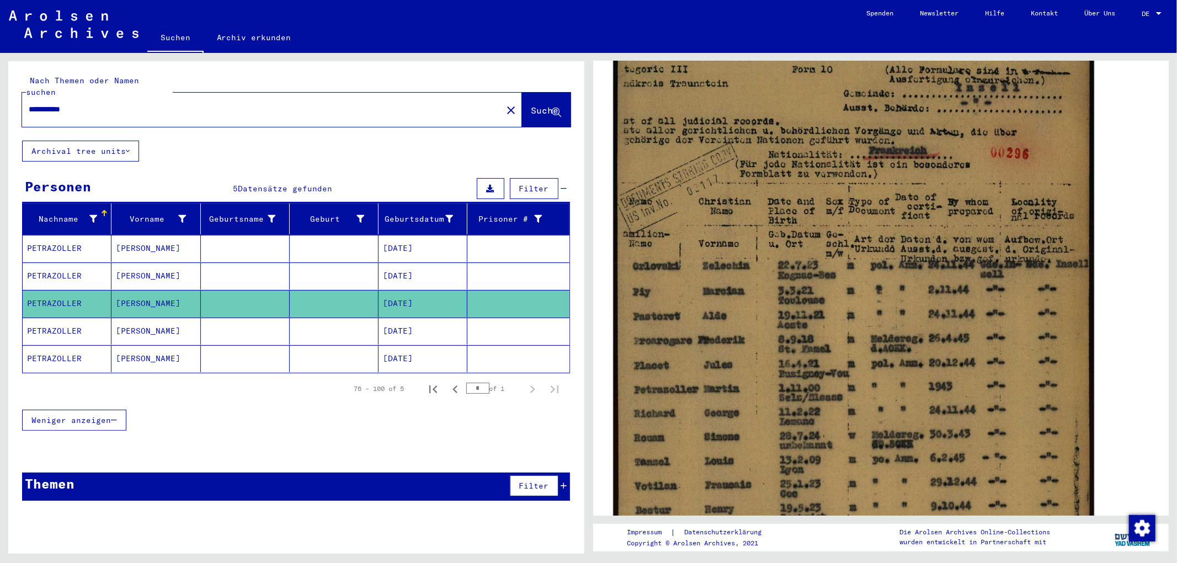
click at [669, 319] on img at bounding box center [853, 323] width 480 height 674
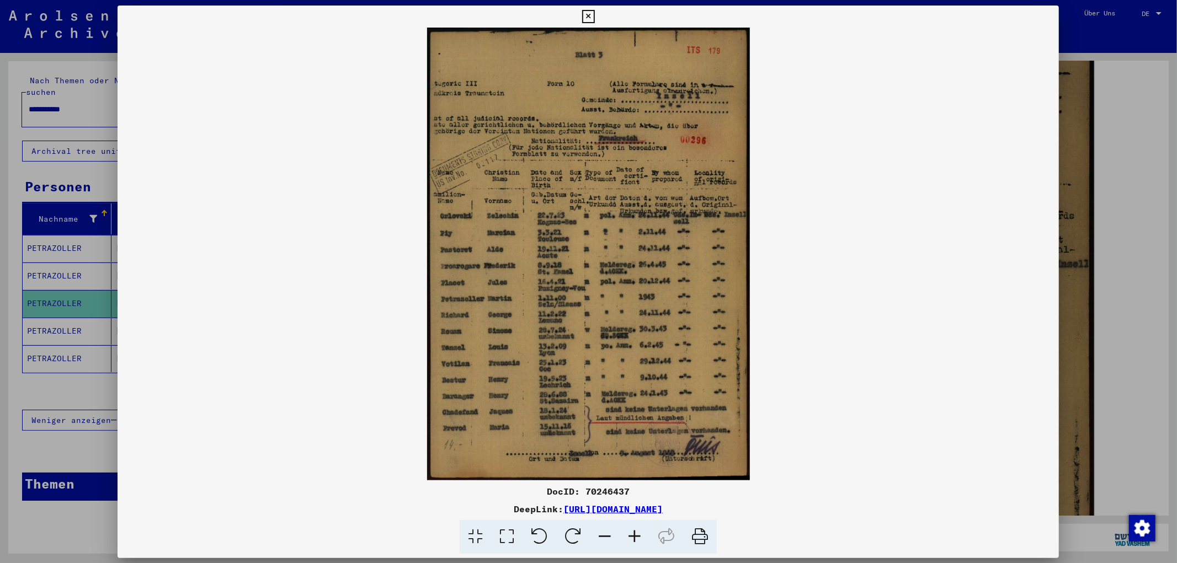
scroll to position [244, 0]
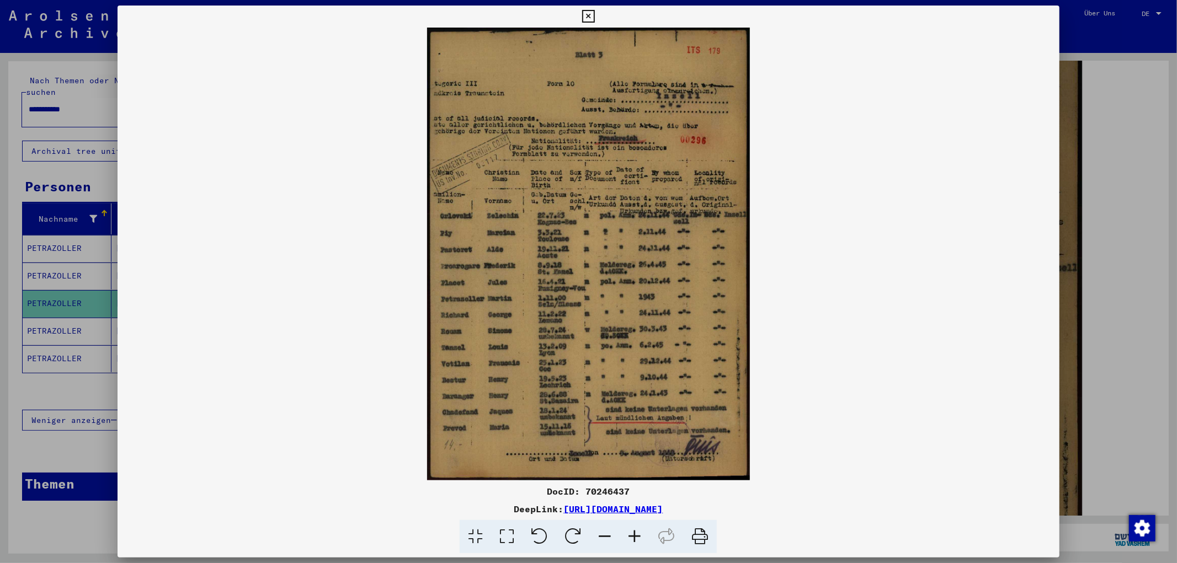
click at [526, 377] on img at bounding box center [587, 254] width 941 height 453
click at [476, 554] on mat-dialog-container "DocID: 70246437 DeepLink: [URL][DOMAIN_NAME]" at bounding box center [587, 282] width 941 height 553
click at [477, 538] on icon at bounding box center [475, 537] width 31 height 34
click at [502, 538] on icon at bounding box center [506, 537] width 31 height 34
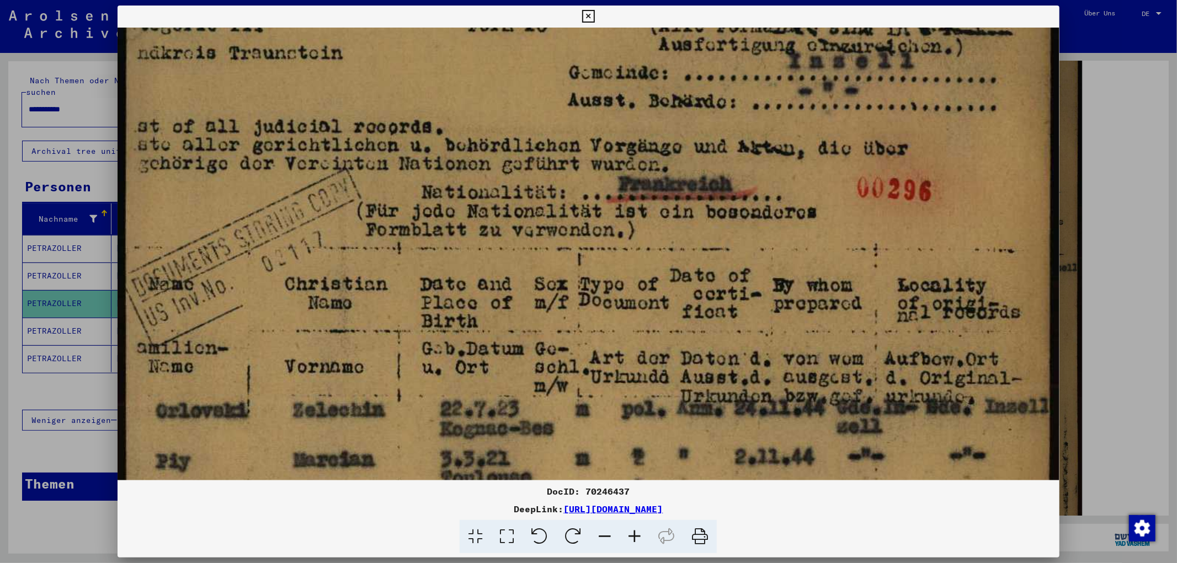
scroll to position [245, 0]
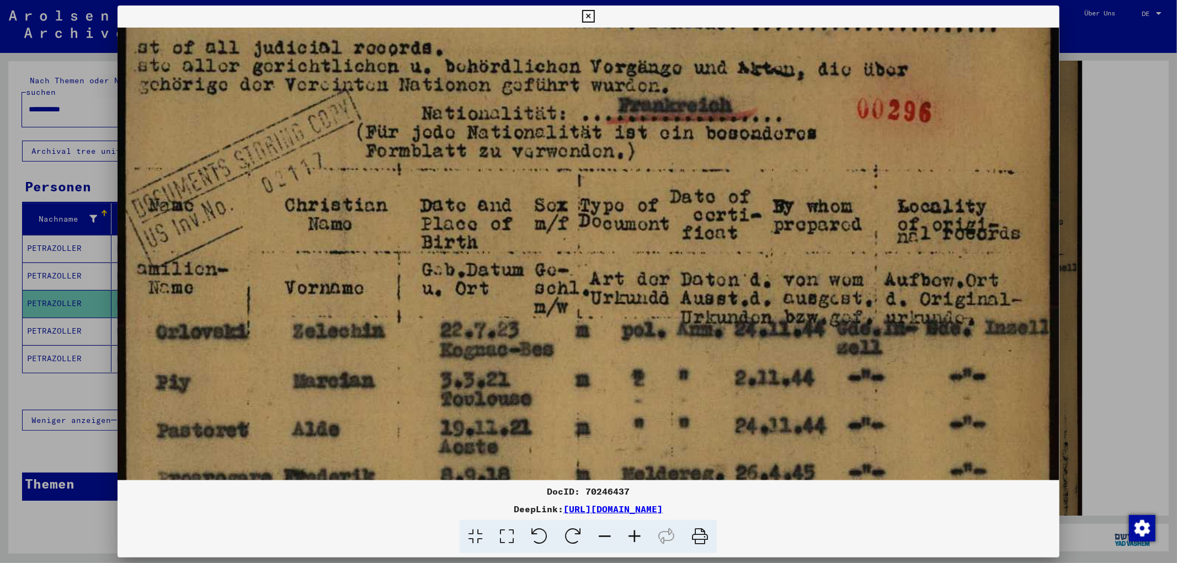
drag, startPoint x: 609, startPoint y: 377, endPoint x: 552, endPoint y: 133, distance: 251.0
click at [552, 133] on img at bounding box center [587, 443] width 941 height 1320
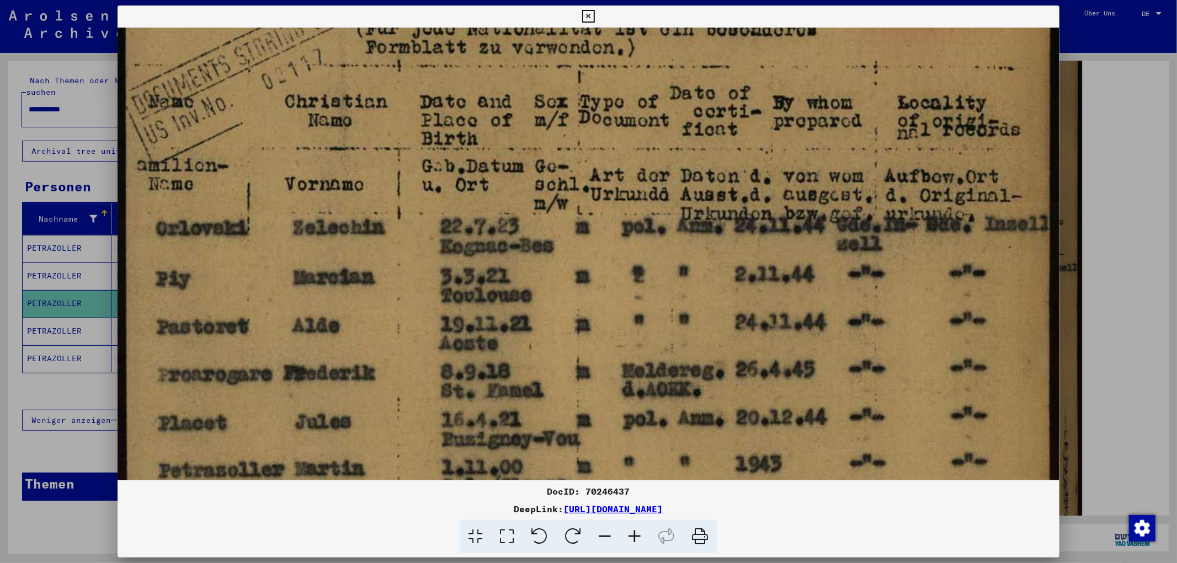
drag, startPoint x: 454, startPoint y: 399, endPoint x: 477, endPoint y: 315, distance: 87.0
click at [477, 315] on img at bounding box center [587, 339] width 941 height 1320
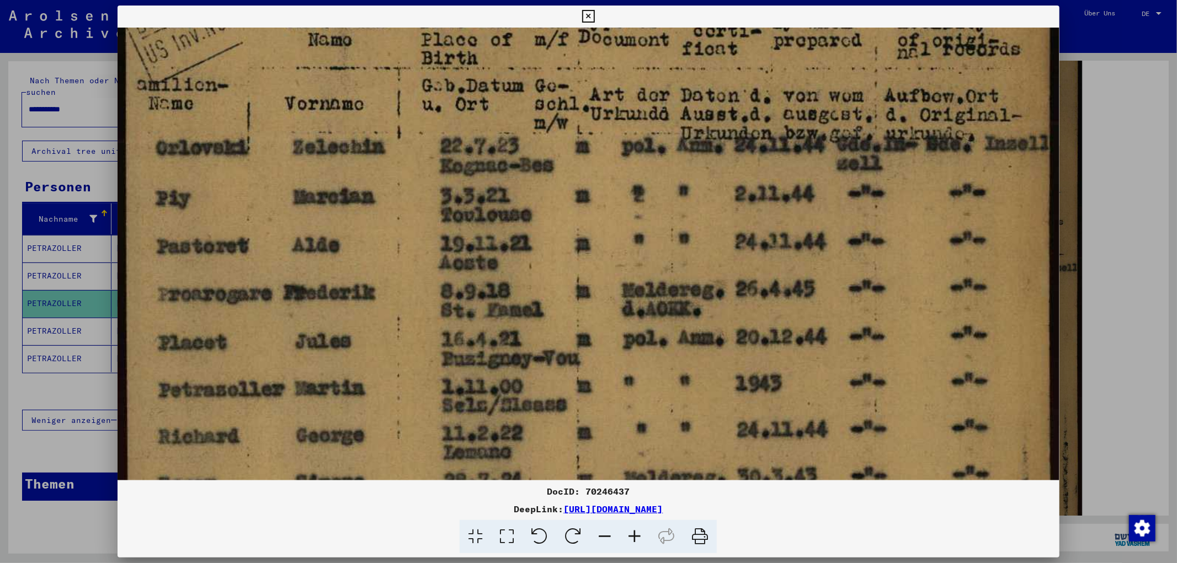
drag, startPoint x: 453, startPoint y: 405, endPoint x: 461, endPoint y: 324, distance: 81.5
click at [461, 324] on img at bounding box center [587, 258] width 941 height 1320
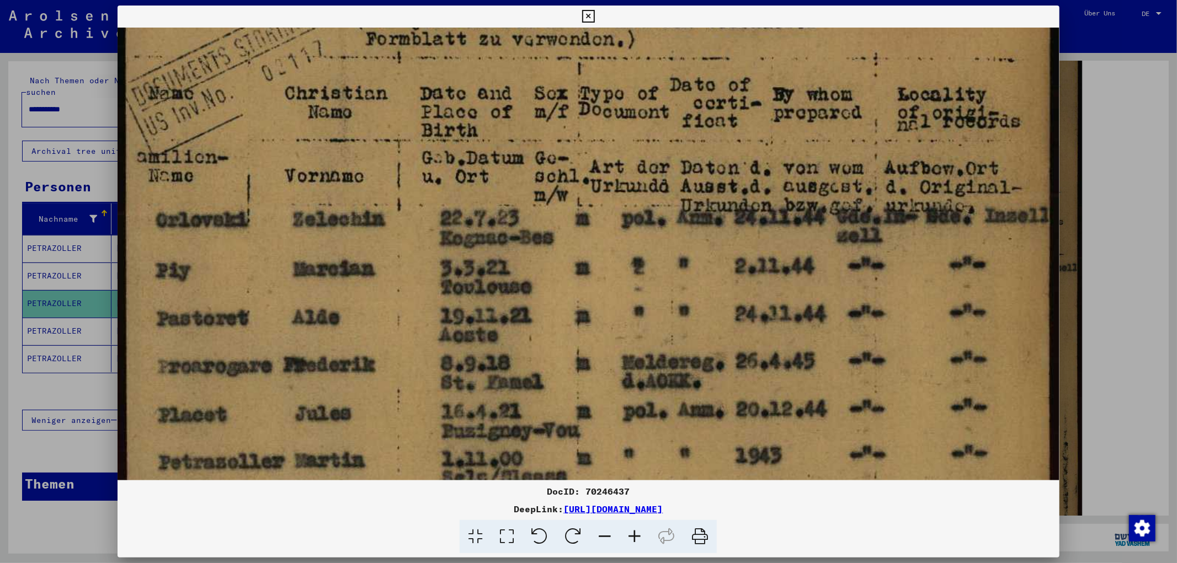
scroll to position [356, 0]
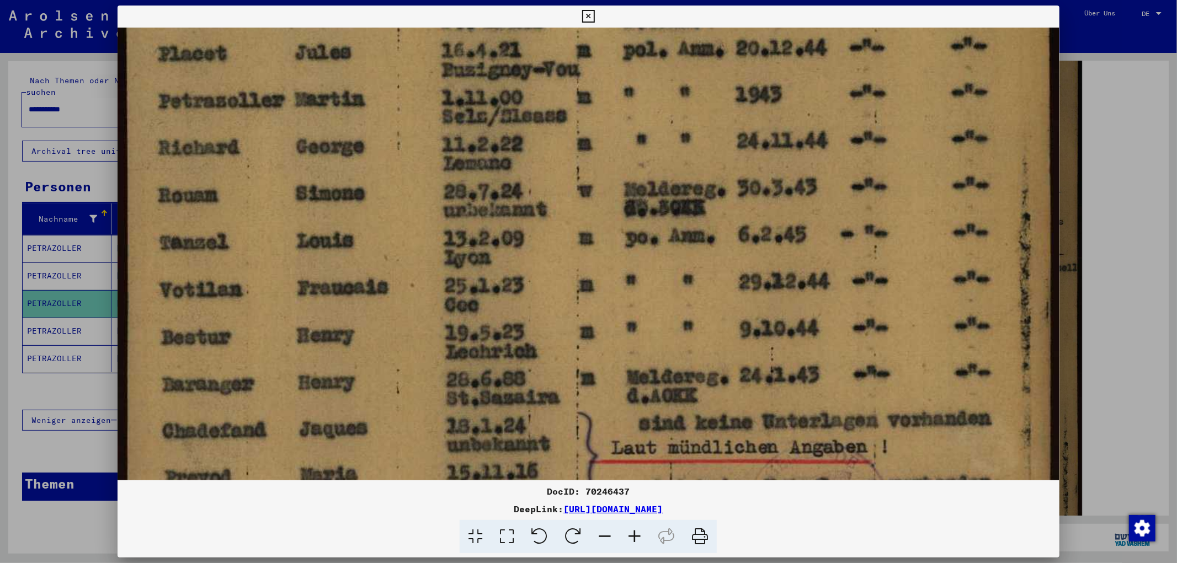
drag, startPoint x: 737, startPoint y: 393, endPoint x: 756, endPoint y: 106, distance: 288.1
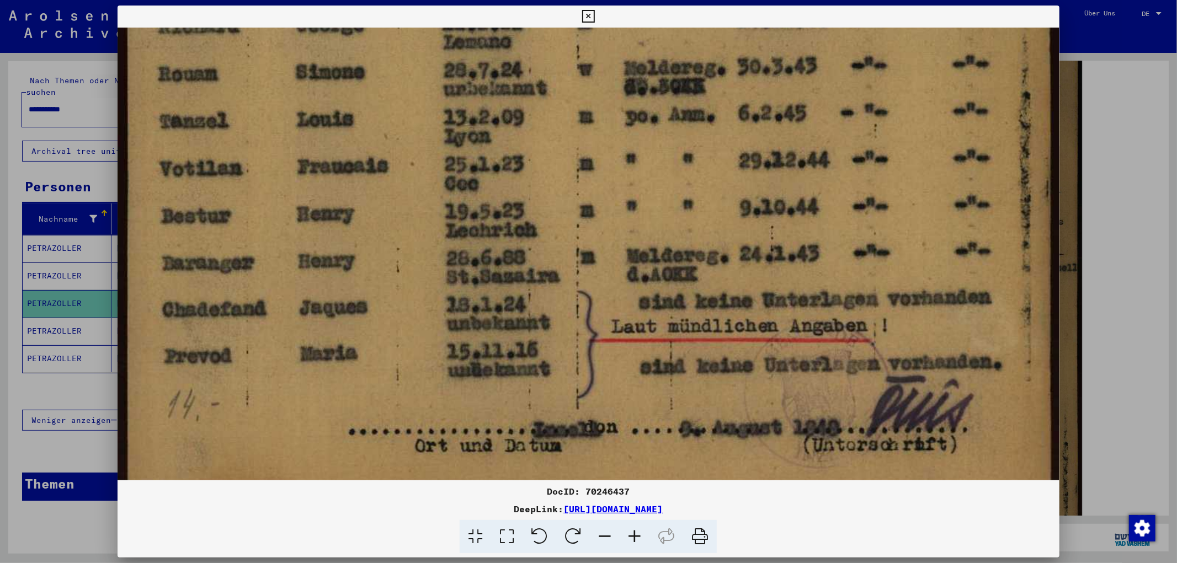
scroll to position [861, 0]
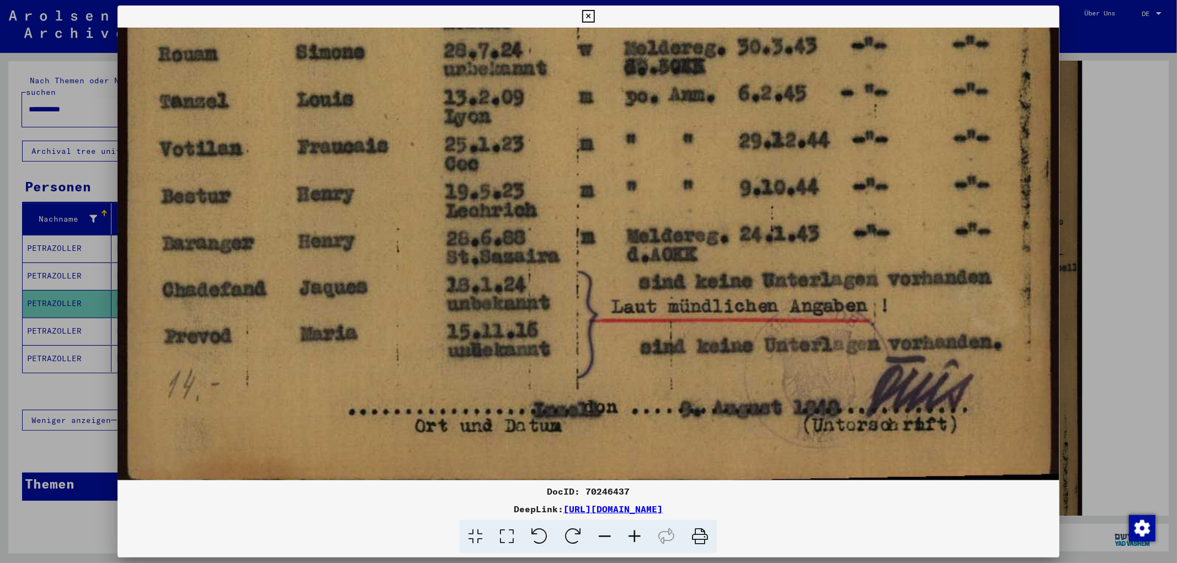
drag, startPoint x: 724, startPoint y: 399, endPoint x: 709, endPoint y: 263, distance: 137.6
click at [1078, 334] on div at bounding box center [588, 281] width 1177 height 563
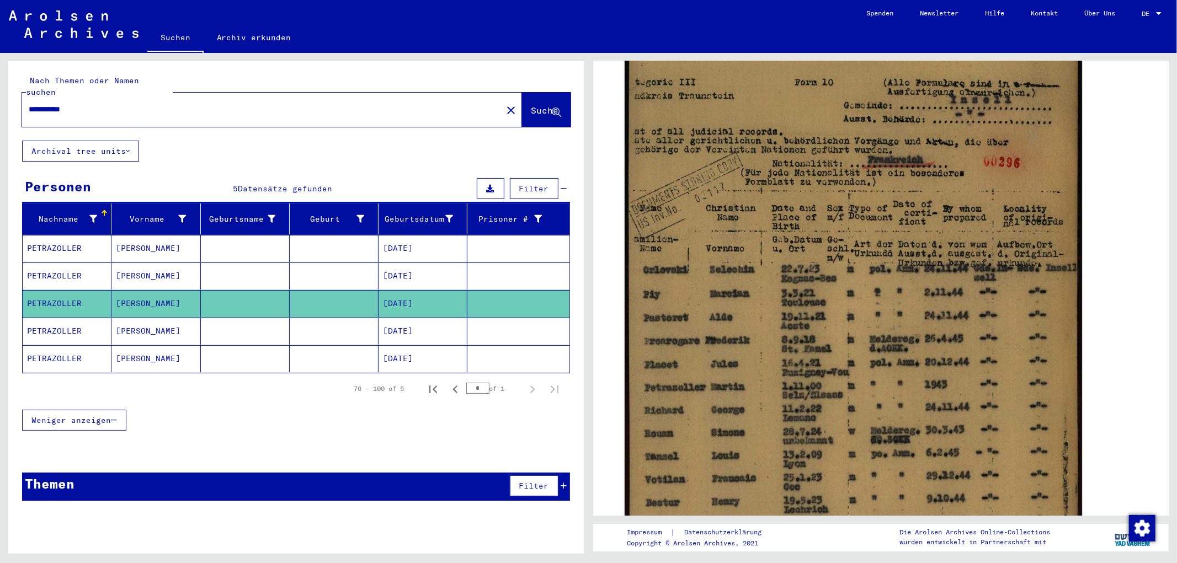
click at [168, 323] on mat-cell "[PERSON_NAME]" at bounding box center [155, 331] width 89 height 27
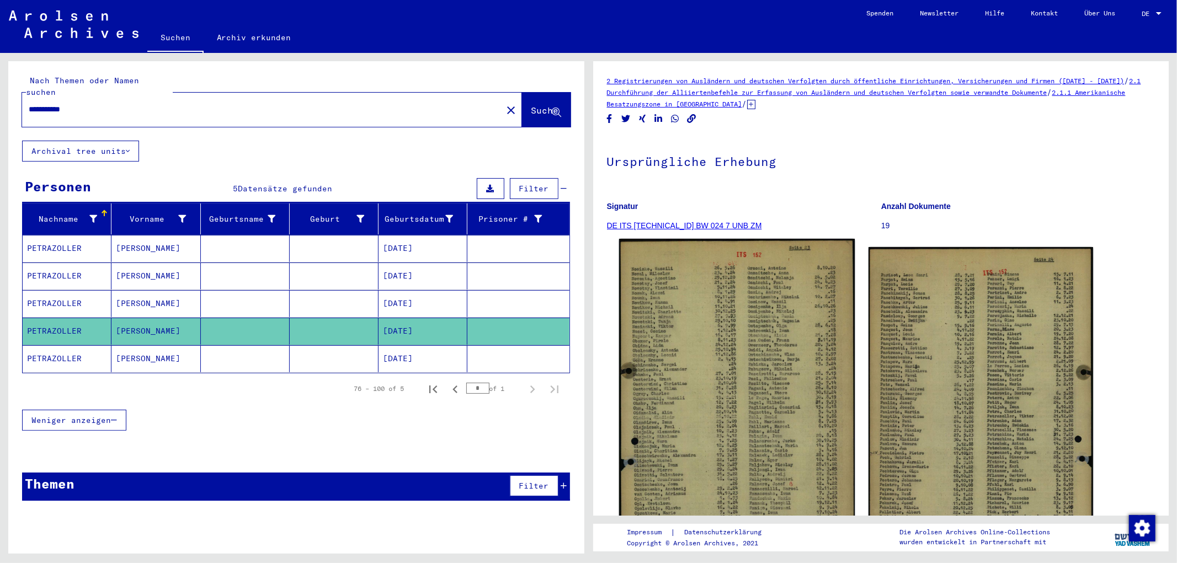
click at [691, 346] on img at bounding box center [736, 408] width 236 height 338
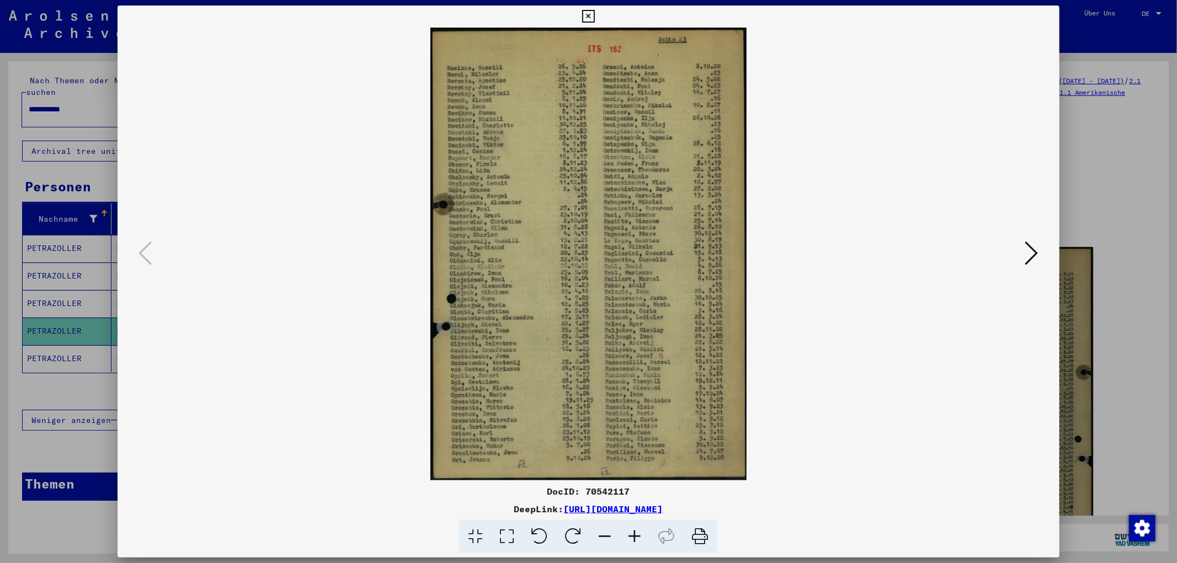
click at [509, 536] on icon at bounding box center [506, 537] width 31 height 34
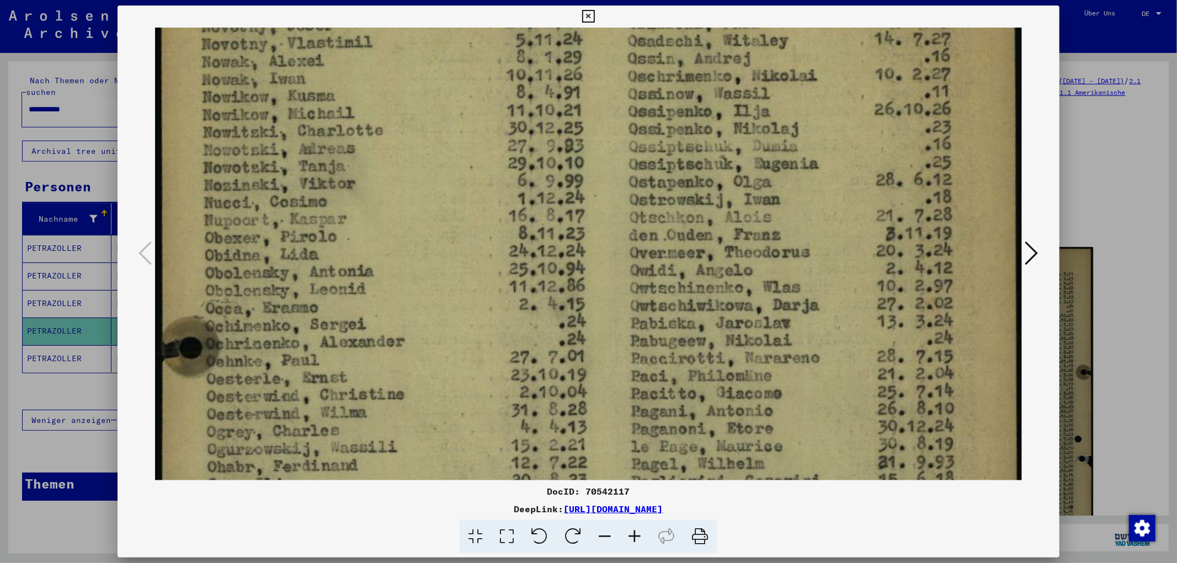
drag, startPoint x: 619, startPoint y: 410, endPoint x: 579, endPoint y: 253, distance: 162.7
click at [580, 249] on img at bounding box center [588, 483] width 866 height 1243
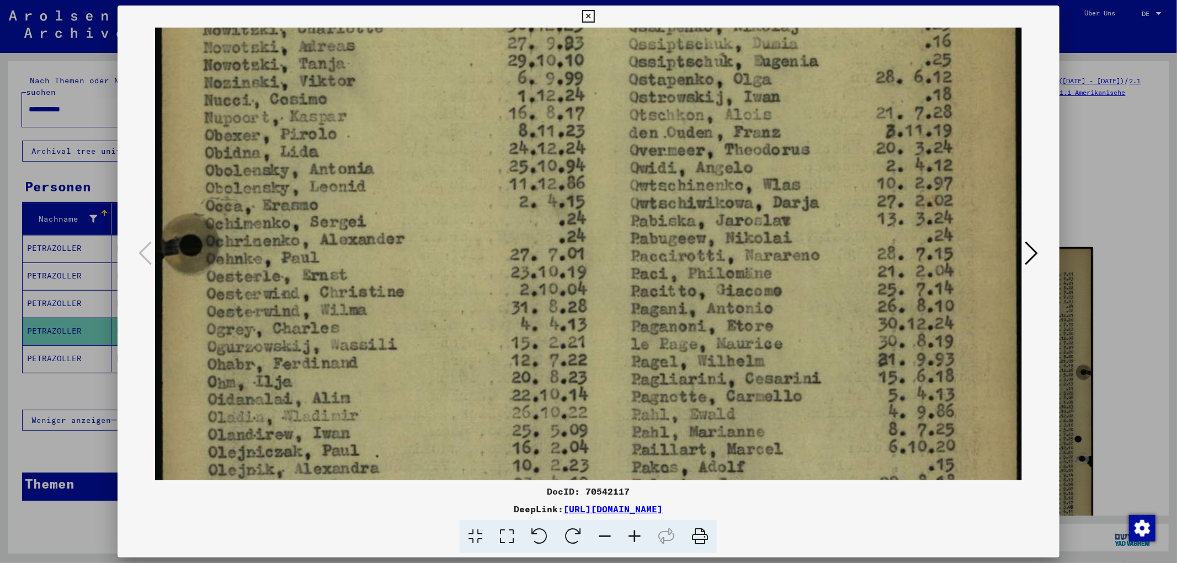
scroll to position [269, 0]
drag, startPoint x: 697, startPoint y: 429, endPoint x: 695, endPoint y: 334, distance: 94.9
click at [695, 334] on img at bounding box center [588, 379] width 866 height 1243
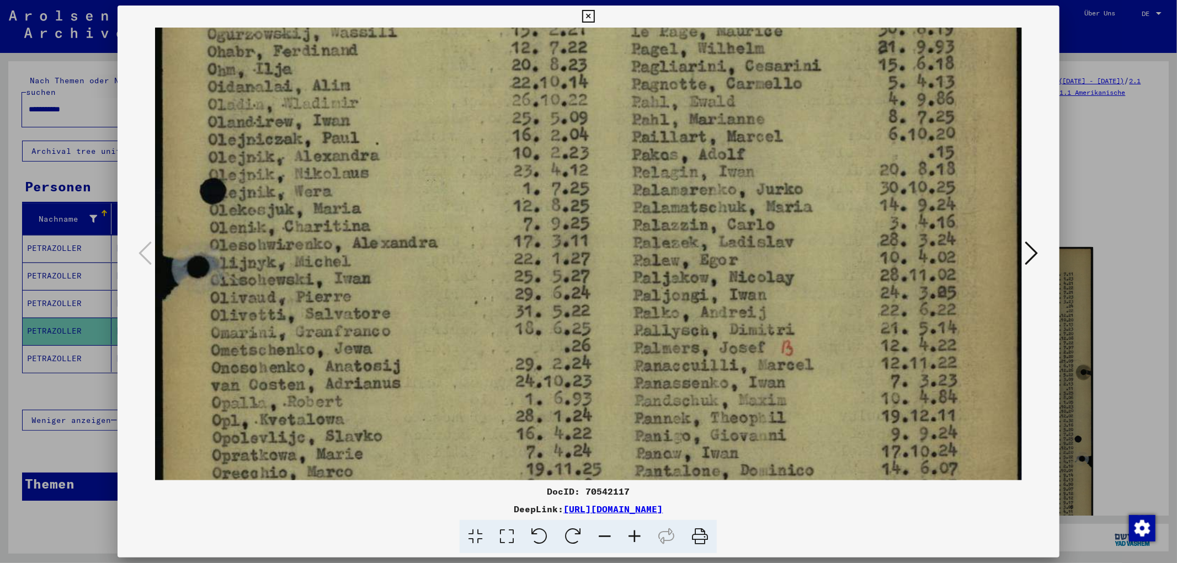
drag, startPoint x: 747, startPoint y: 448, endPoint x: 699, endPoint y: 92, distance: 360.1
click at [699, 93] on img at bounding box center [588, 68] width 866 height 1243
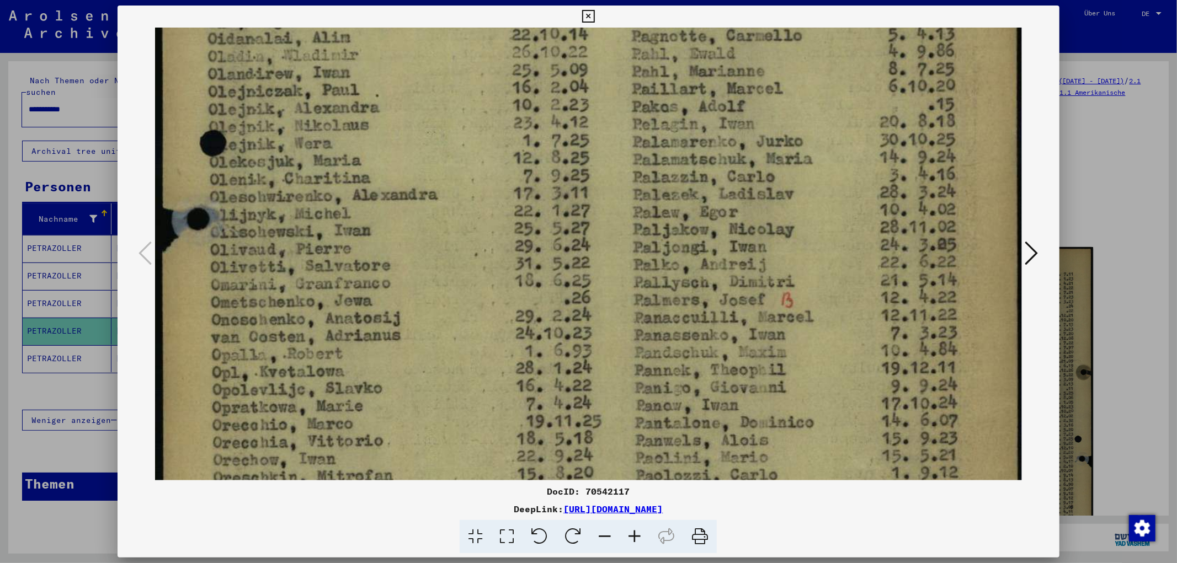
scroll to position [791, 0]
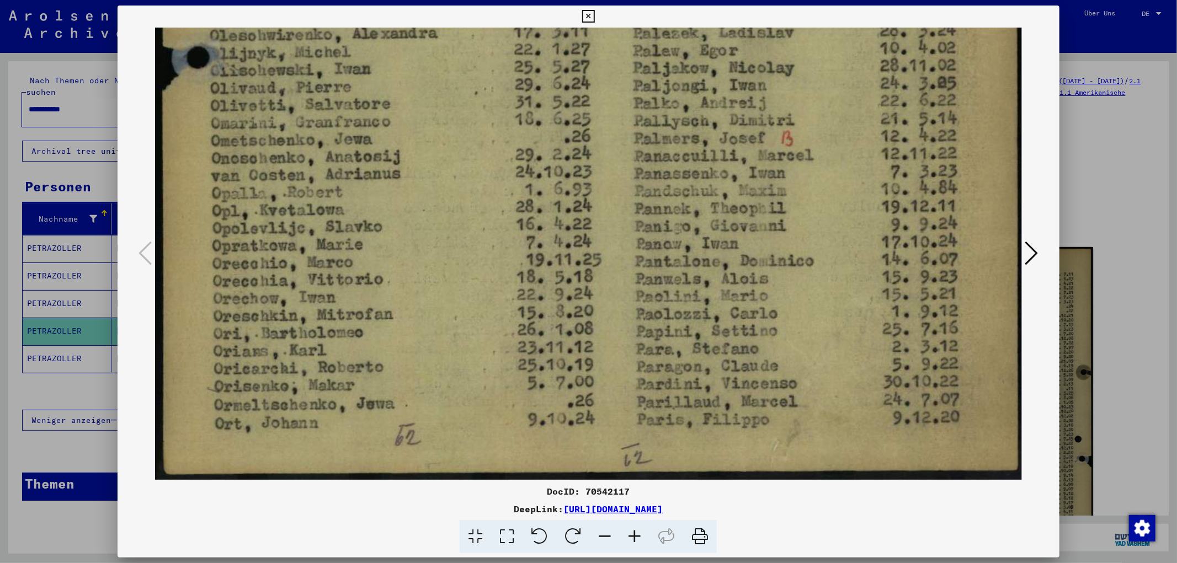
drag, startPoint x: 704, startPoint y: 401, endPoint x: 638, endPoint y: 134, distance: 275.1
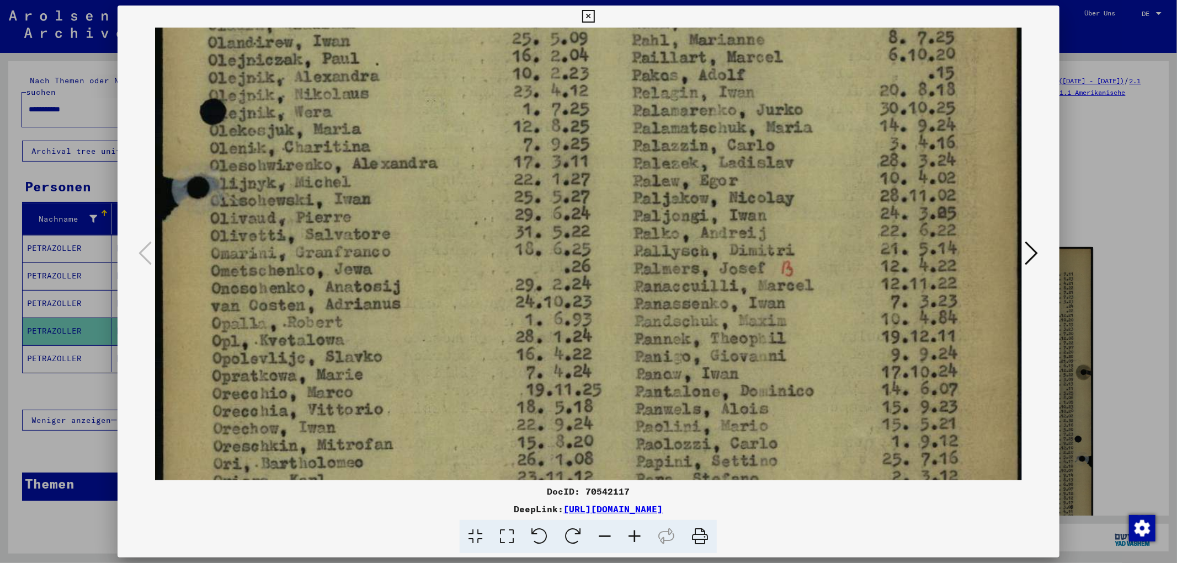
scroll to position [658, 0]
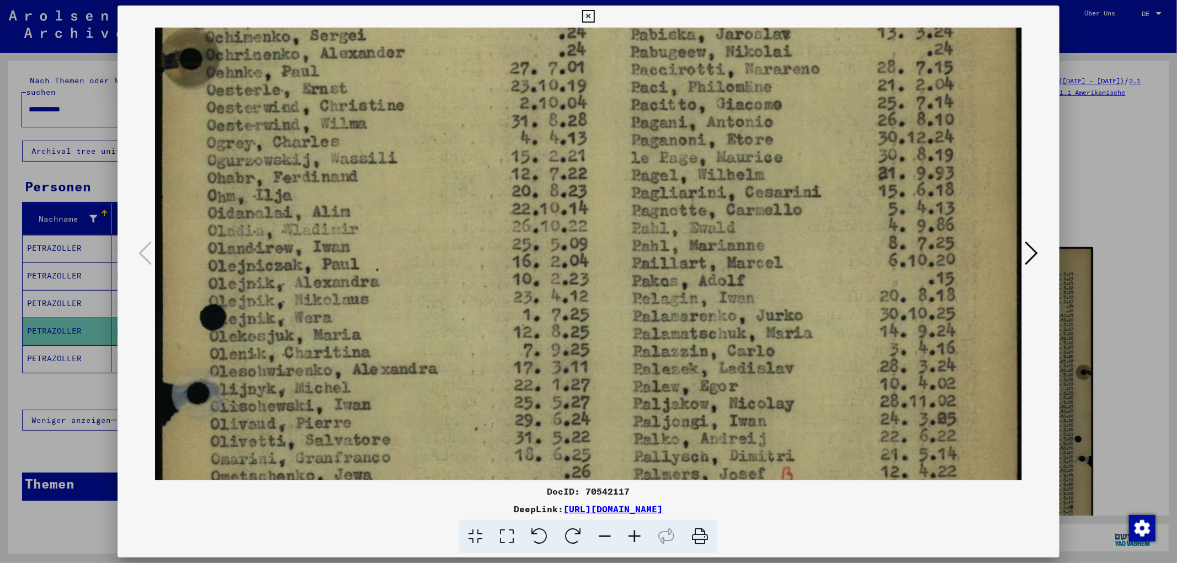
drag, startPoint x: 718, startPoint y: 209, endPoint x: 702, endPoint y: 544, distance: 336.3
click at [702, 544] on div "DocID: 70542117 DeepLink: [URL][DOMAIN_NAME]" at bounding box center [587, 280] width 941 height 548
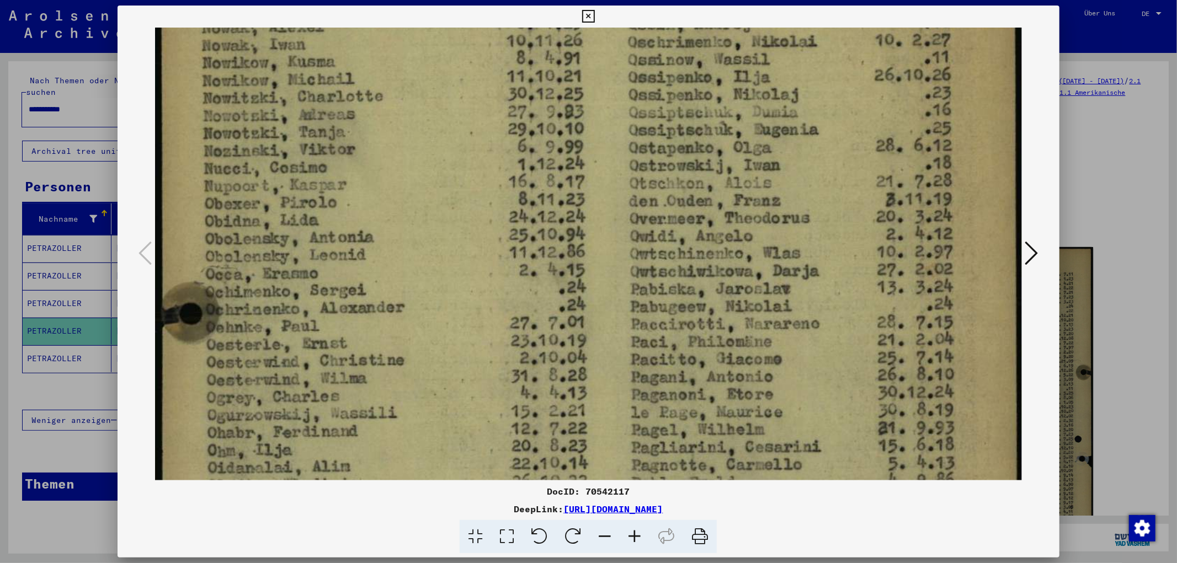
scroll to position [116, 0]
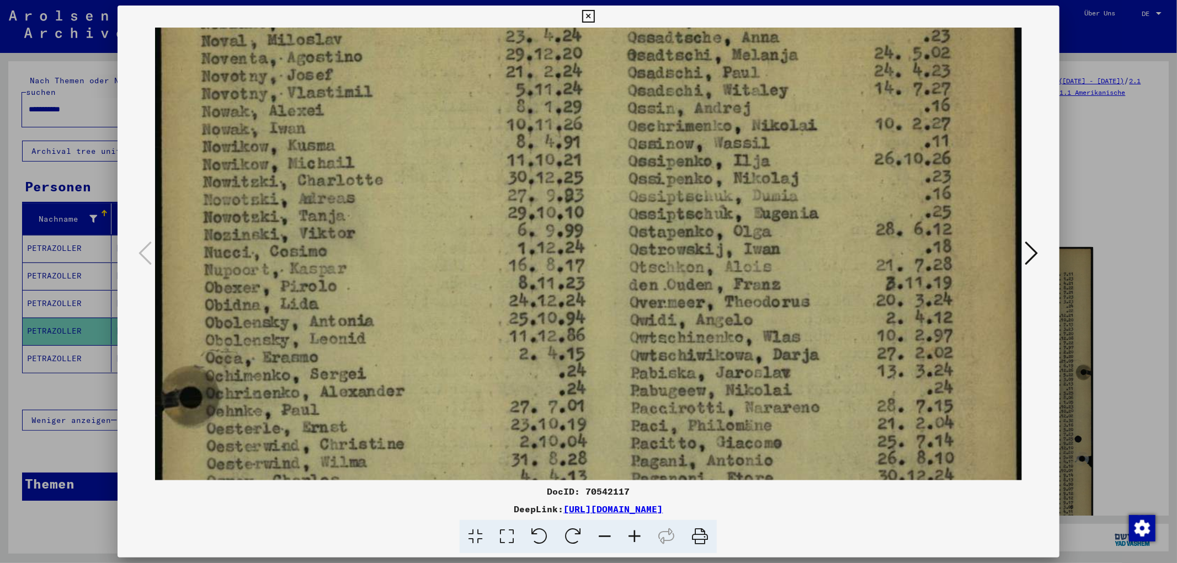
drag, startPoint x: 762, startPoint y: 247, endPoint x: 737, endPoint y: 587, distance: 340.8
click at [737, 563] on html "**********" at bounding box center [588, 281] width 1177 height 563
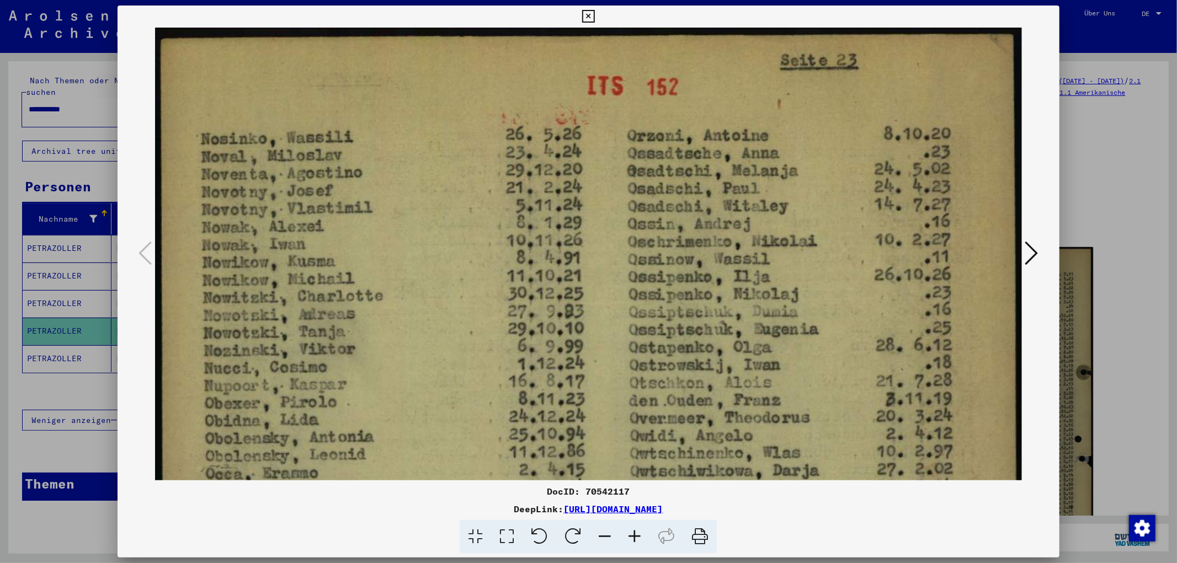
drag, startPoint x: 739, startPoint y: 335, endPoint x: 705, endPoint y: 522, distance: 189.6
click at [705, 522] on div "DocID: 70542117 DeepLink: [URL][DOMAIN_NAME]" at bounding box center [587, 280] width 941 height 548
click at [1023, 219] on div at bounding box center [587, 254] width 941 height 453
click at [1025, 247] on icon at bounding box center [1031, 253] width 13 height 26
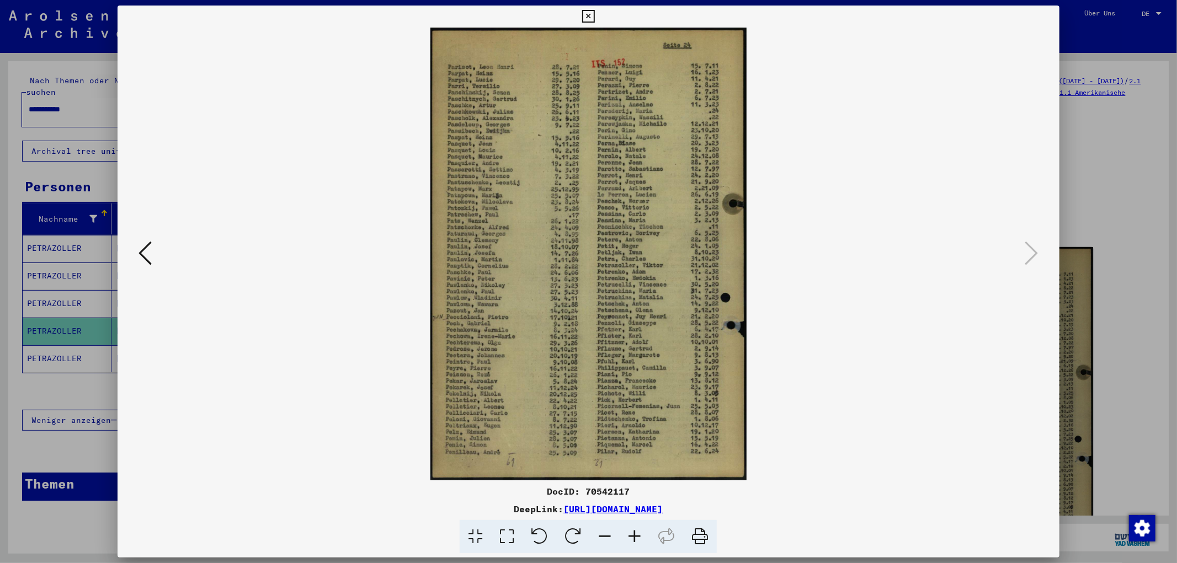
click at [462, 359] on img at bounding box center [588, 254] width 866 height 453
click at [506, 534] on icon at bounding box center [506, 537] width 31 height 34
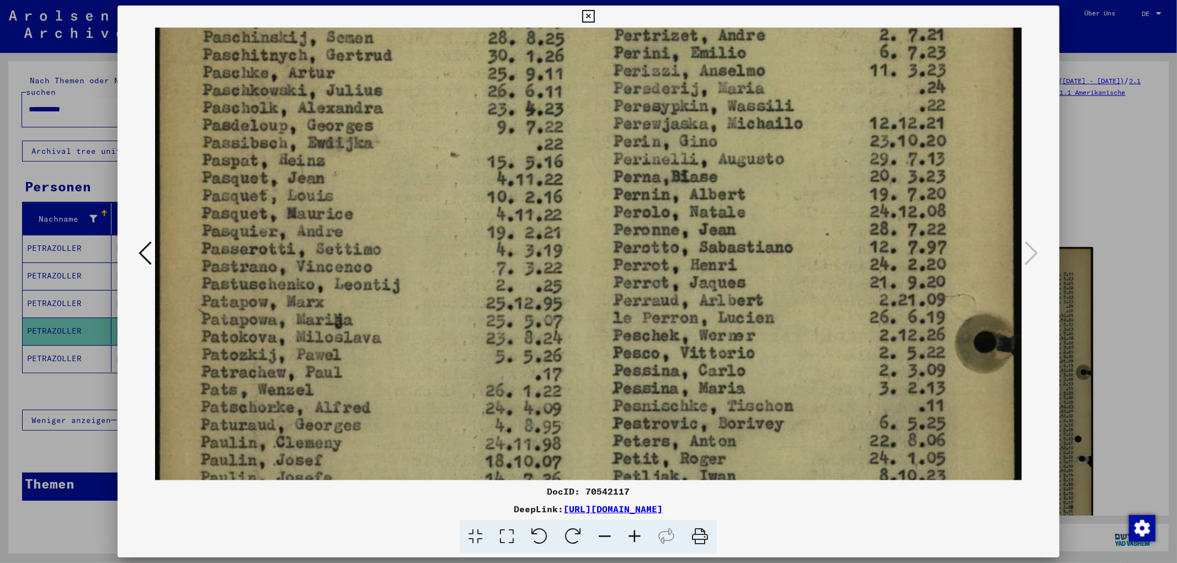
drag, startPoint x: 643, startPoint y: 429, endPoint x: 616, endPoint y: 269, distance: 162.8
click at [618, 273] on img at bounding box center [588, 480] width 866 height 1243
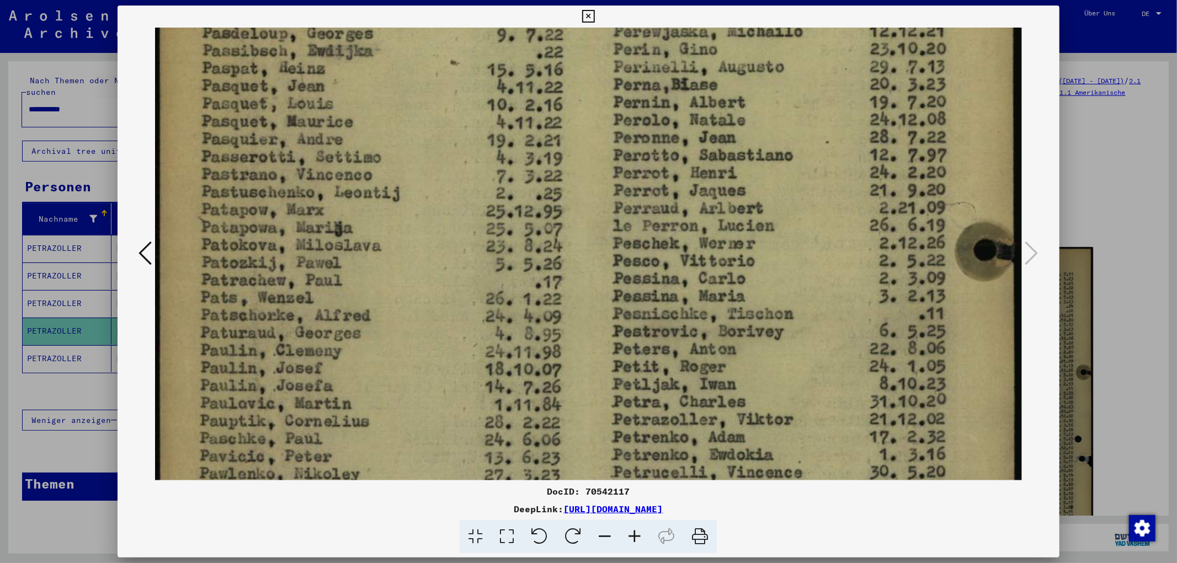
drag, startPoint x: 635, startPoint y: 434, endPoint x: 615, endPoint y: 334, distance: 101.3
click at [613, 321] on img at bounding box center [588, 388] width 866 height 1243
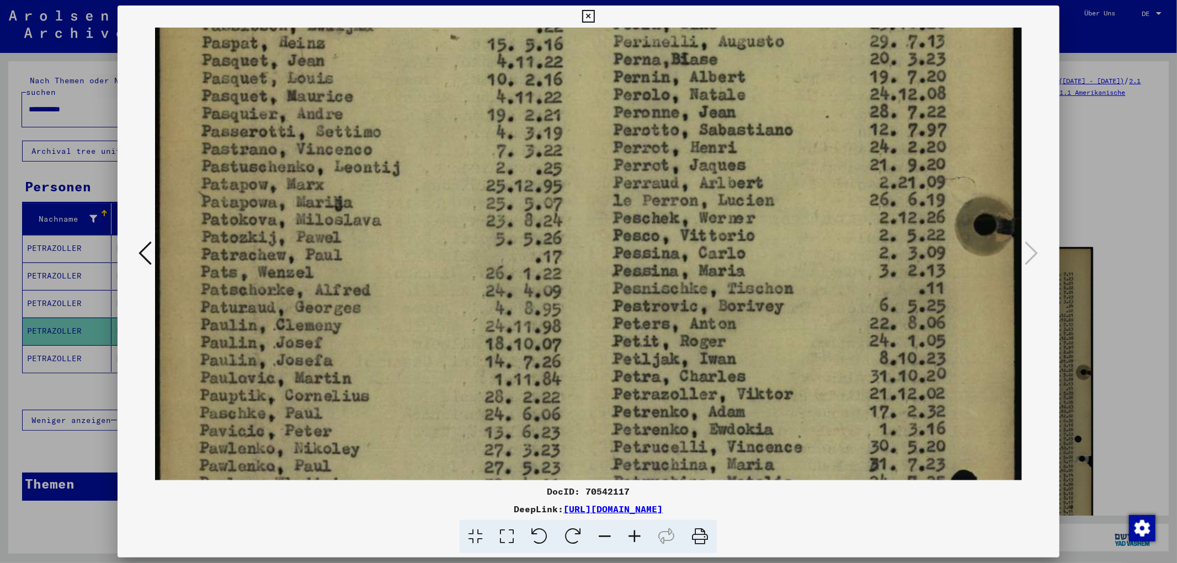
click at [1101, 405] on div at bounding box center [588, 281] width 1177 height 563
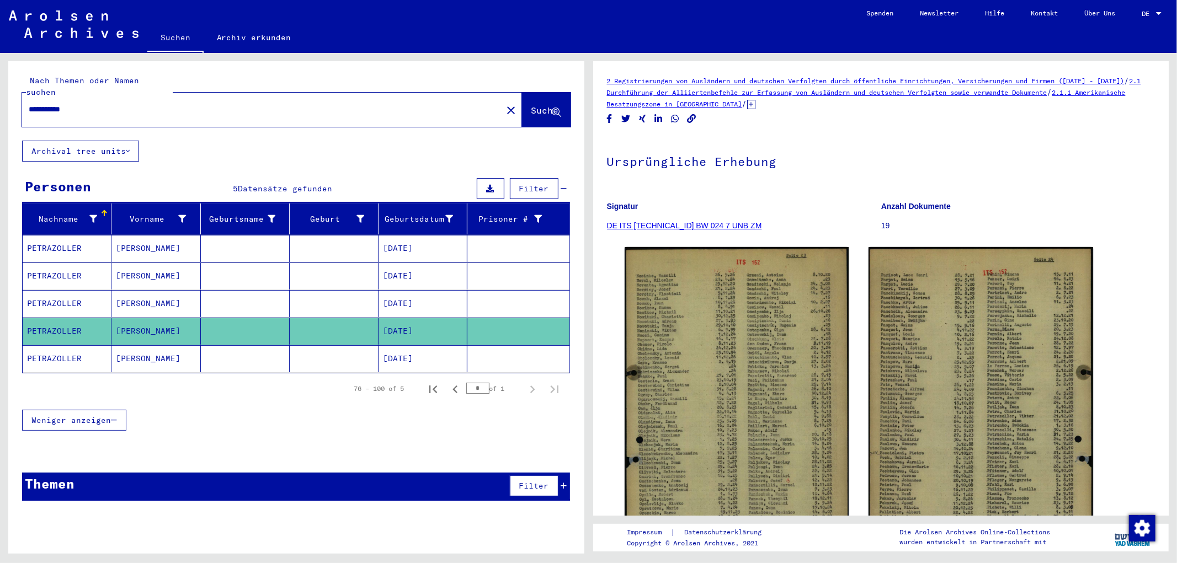
click at [128, 348] on mat-cell "[PERSON_NAME]" at bounding box center [155, 358] width 89 height 27
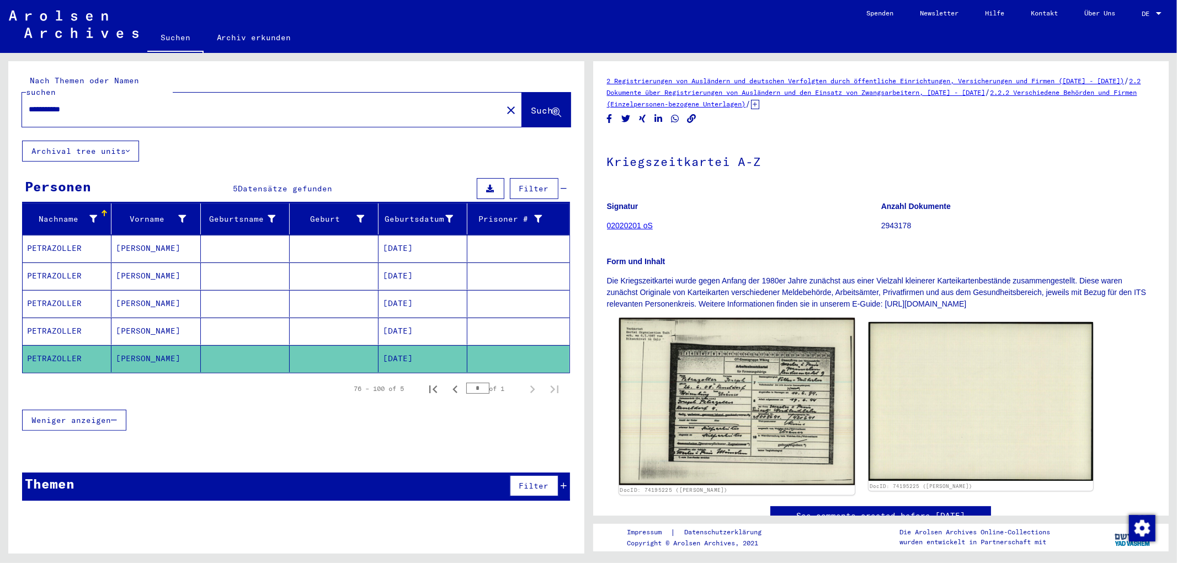
click at [735, 406] on img at bounding box center [736, 402] width 236 height 168
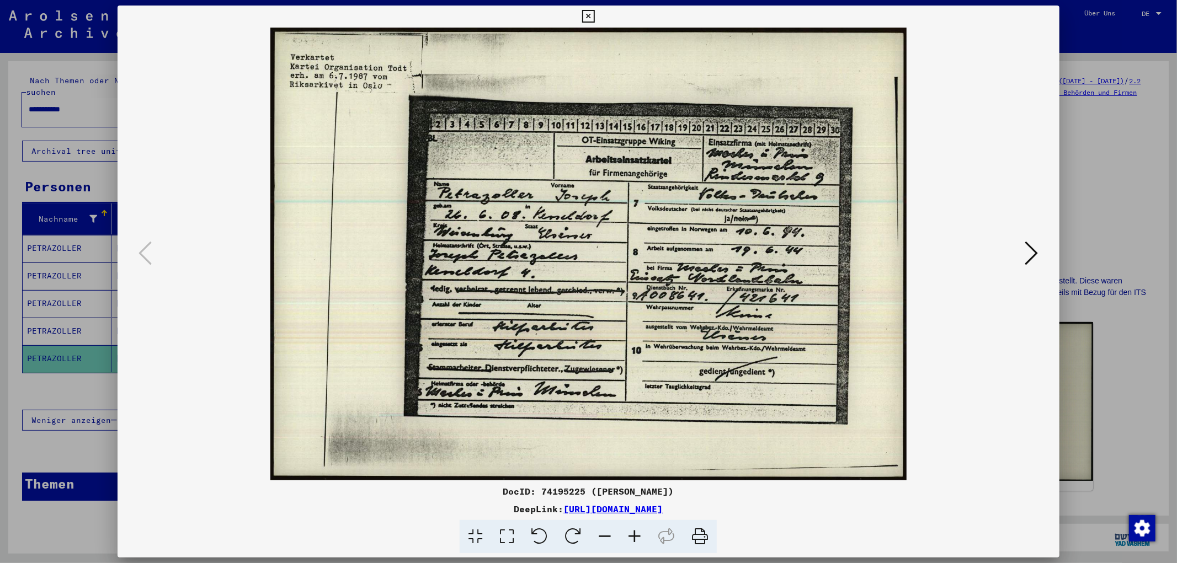
click at [499, 188] on img at bounding box center [588, 254] width 866 height 453
click at [632, 540] on icon at bounding box center [634, 537] width 30 height 34
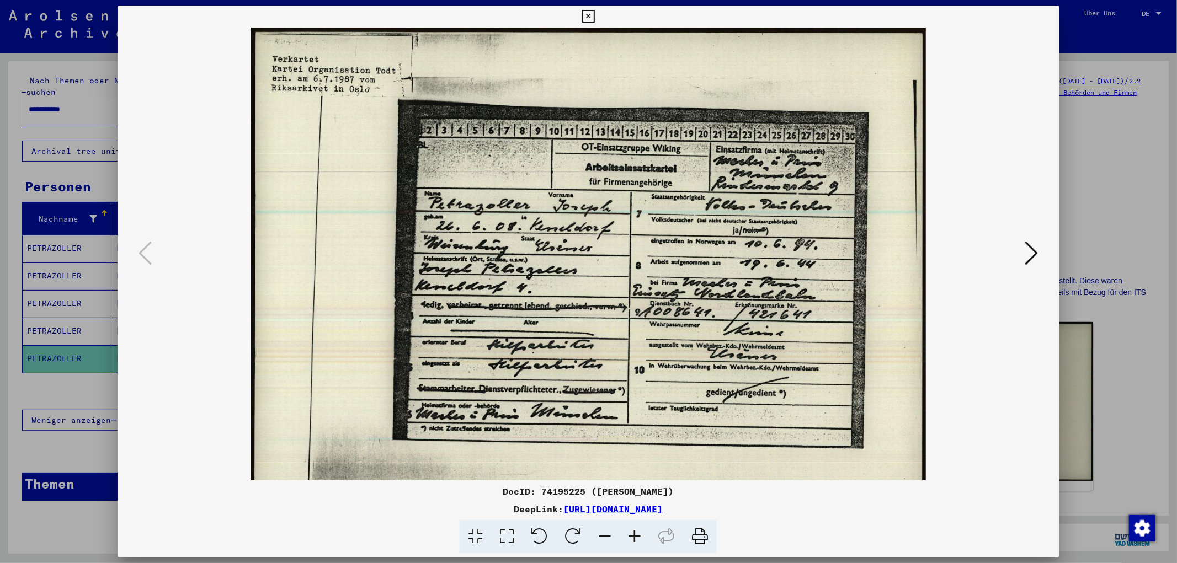
click at [632, 540] on icon at bounding box center [634, 537] width 30 height 34
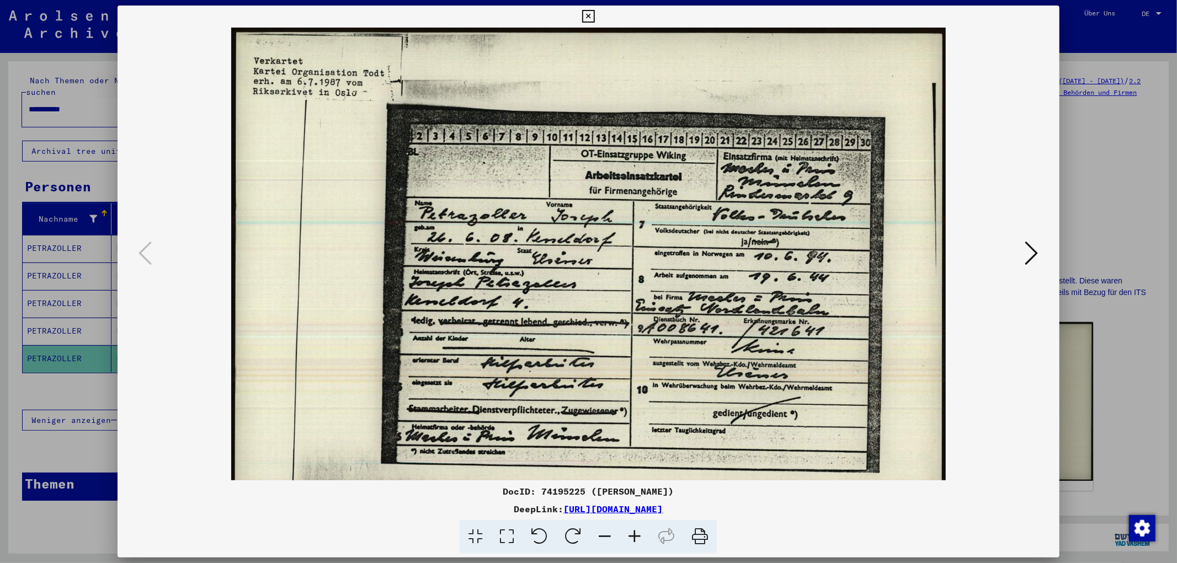
click at [632, 540] on icon at bounding box center [634, 537] width 30 height 34
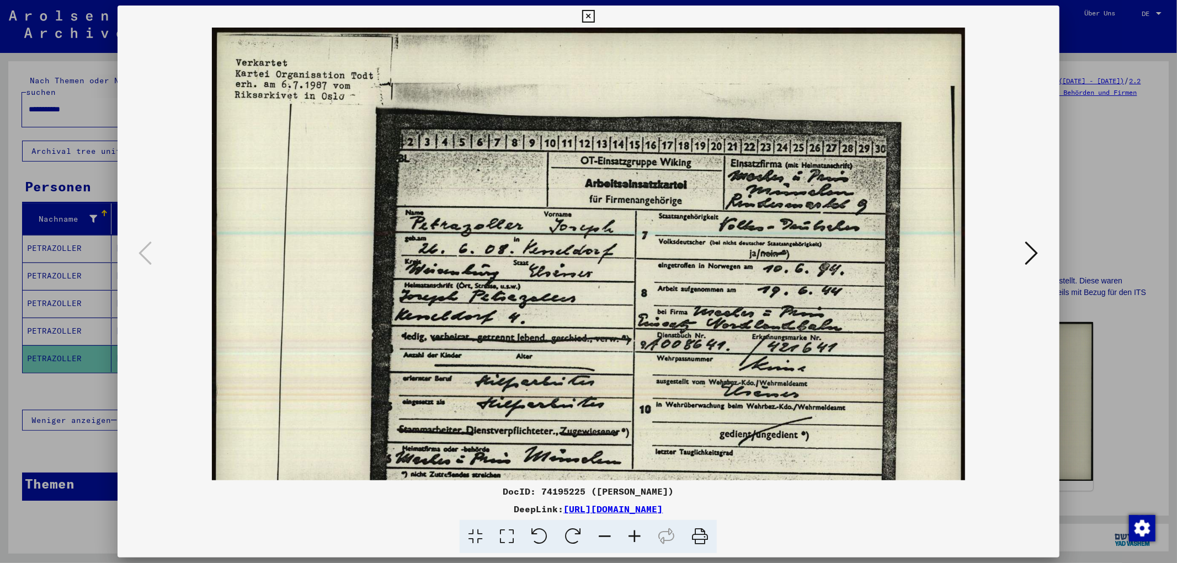
click at [632, 540] on icon at bounding box center [634, 537] width 30 height 34
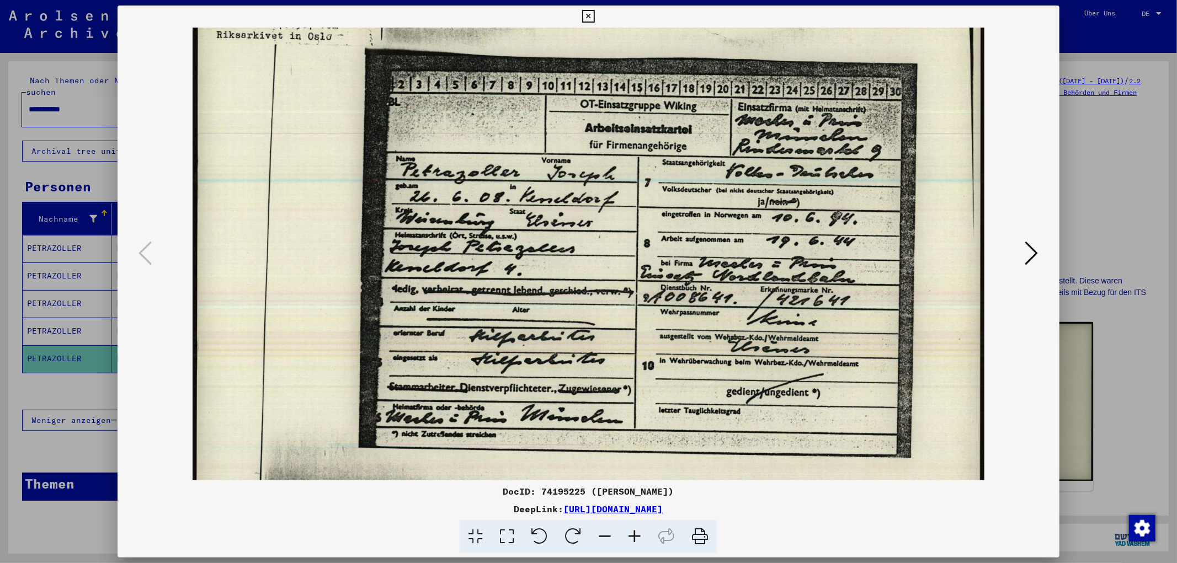
scroll to position [64, 0]
drag, startPoint x: 610, startPoint y: 338, endPoint x: 591, endPoint y: 281, distance: 59.1
click at [591, 281] on img at bounding box center [589, 245] width 792 height 563
click at [1062, 103] on div at bounding box center [588, 281] width 1177 height 563
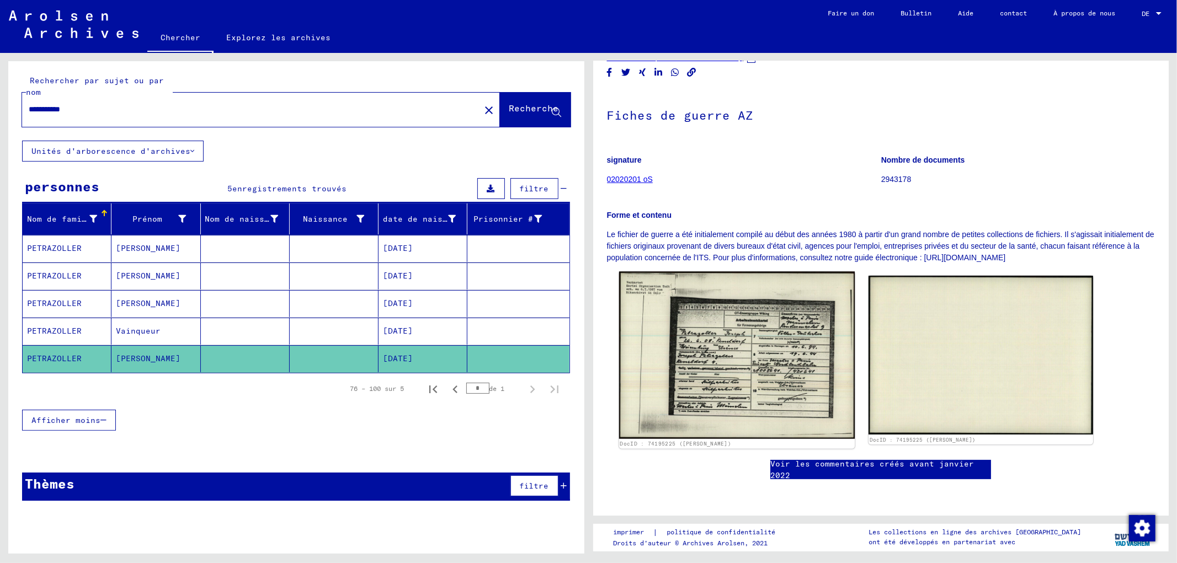
scroll to position [122, 0]
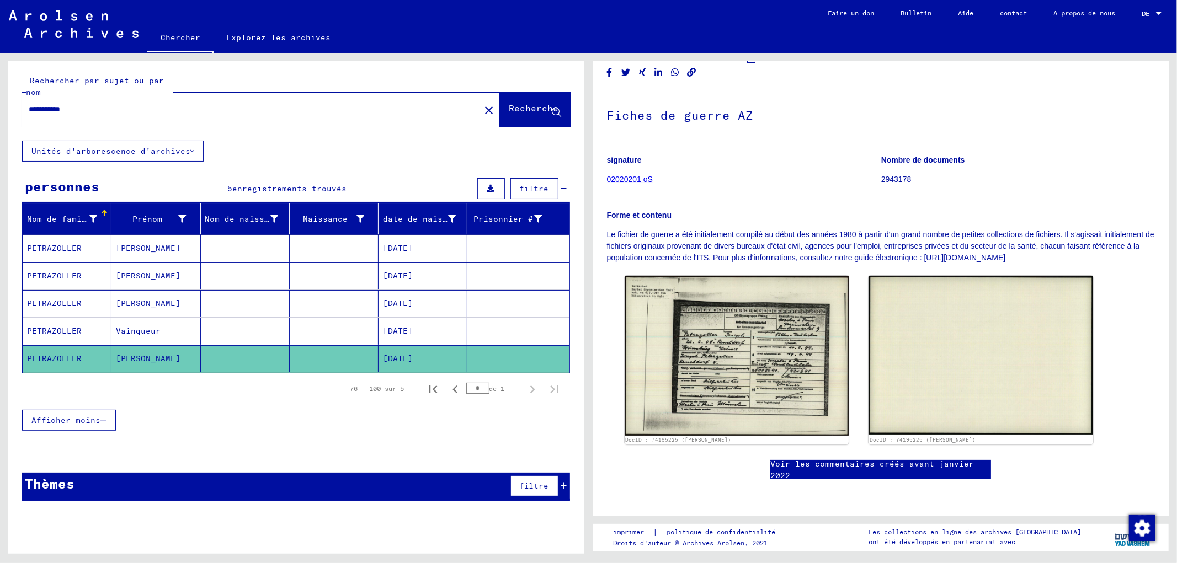
click at [520, 387] on div "* de 1" at bounding box center [493, 388] width 55 height 10
